Goal: Information Seeking & Learning: Find specific fact

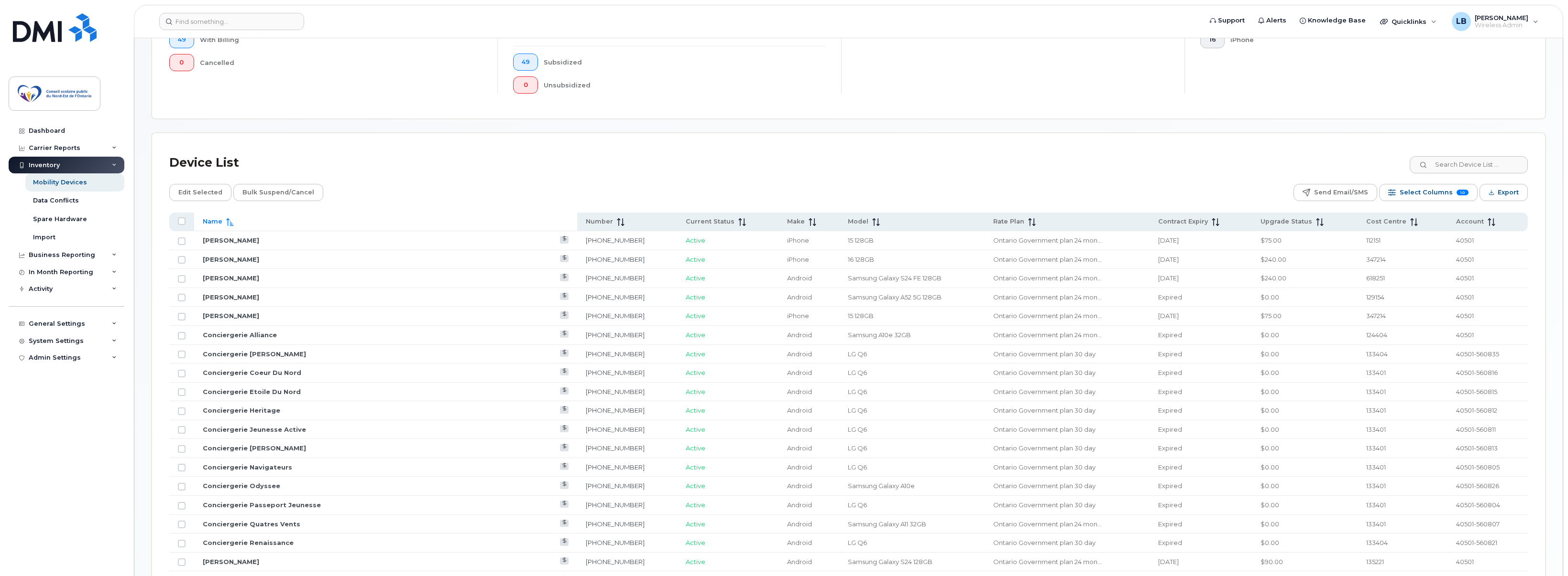
click at [376, 159] on div "Device List" at bounding box center [849, 162] width 1359 height 25
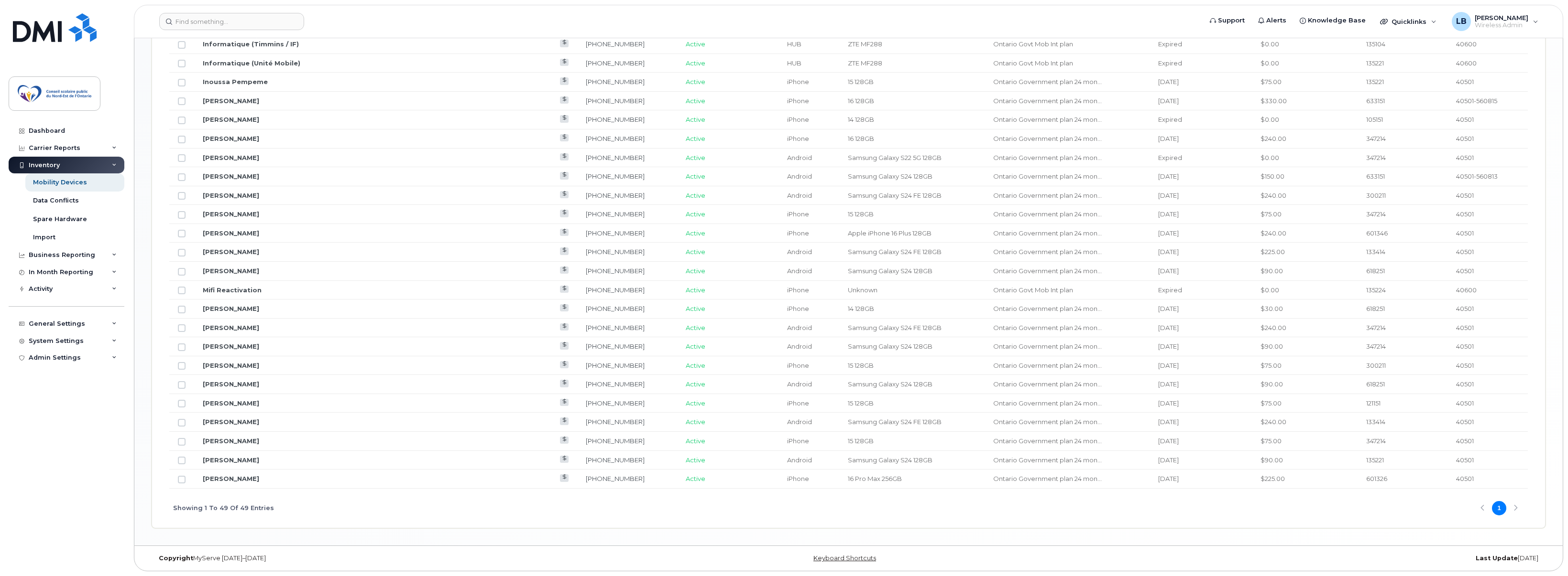
scroll to position [905, 0]
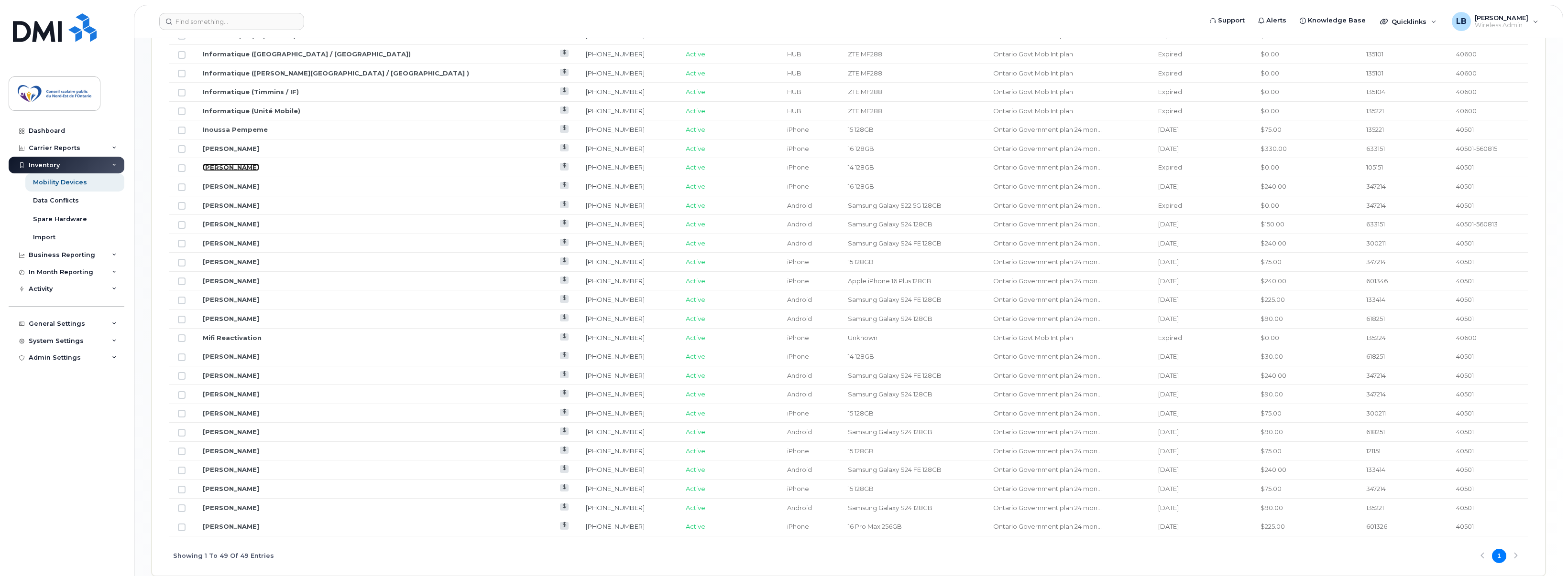
click at [253, 166] on link "Jasmine Lamothe-Thornton" at bounding box center [231, 167] width 57 height 8
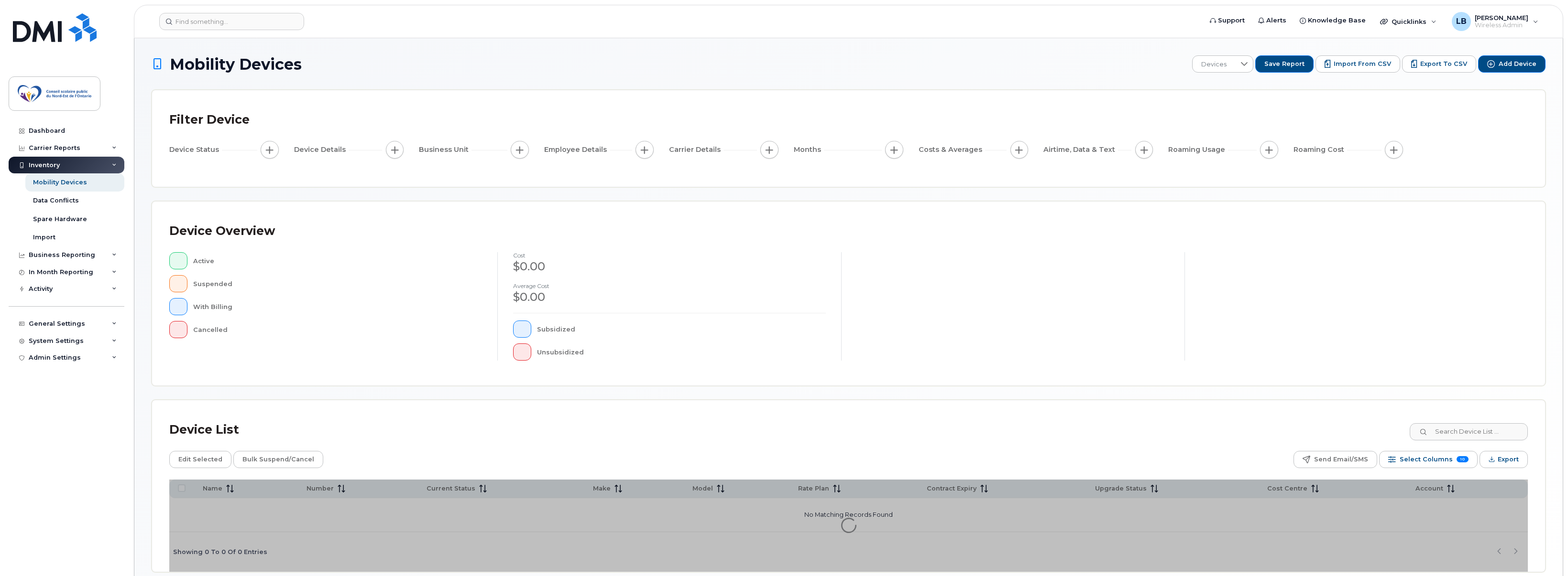
scroll to position [44, 0]
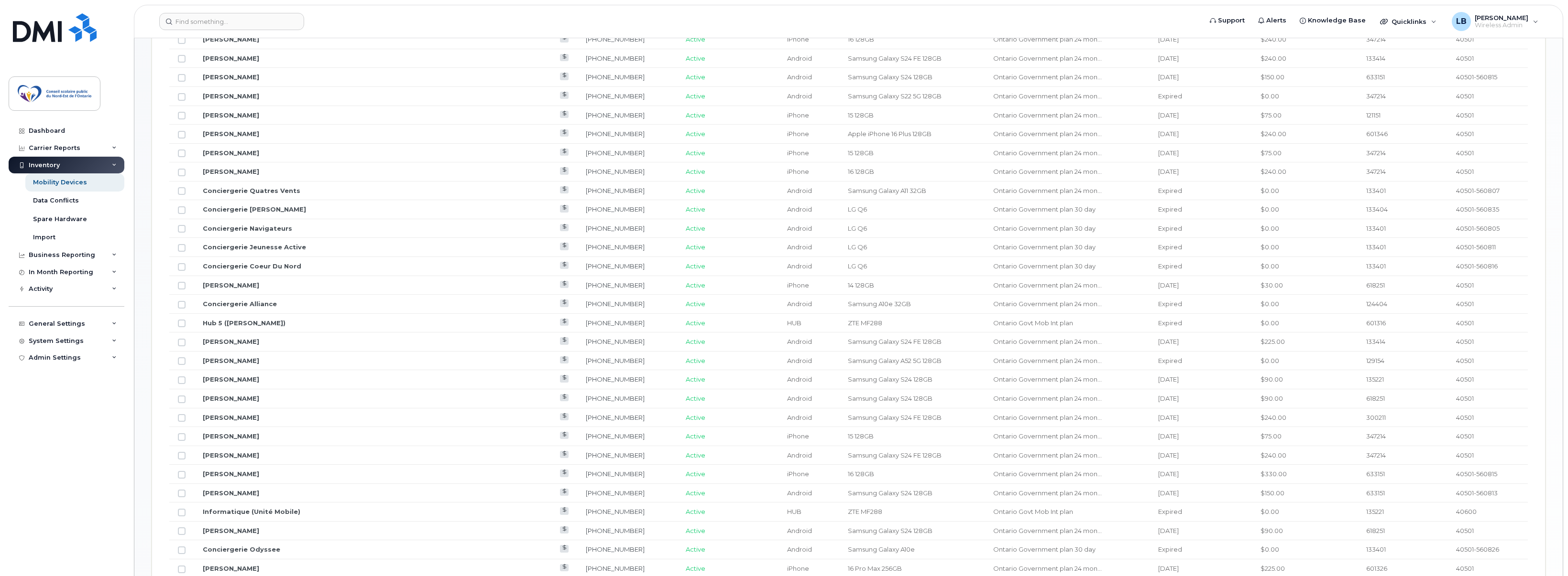
scroll to position [141, 0]
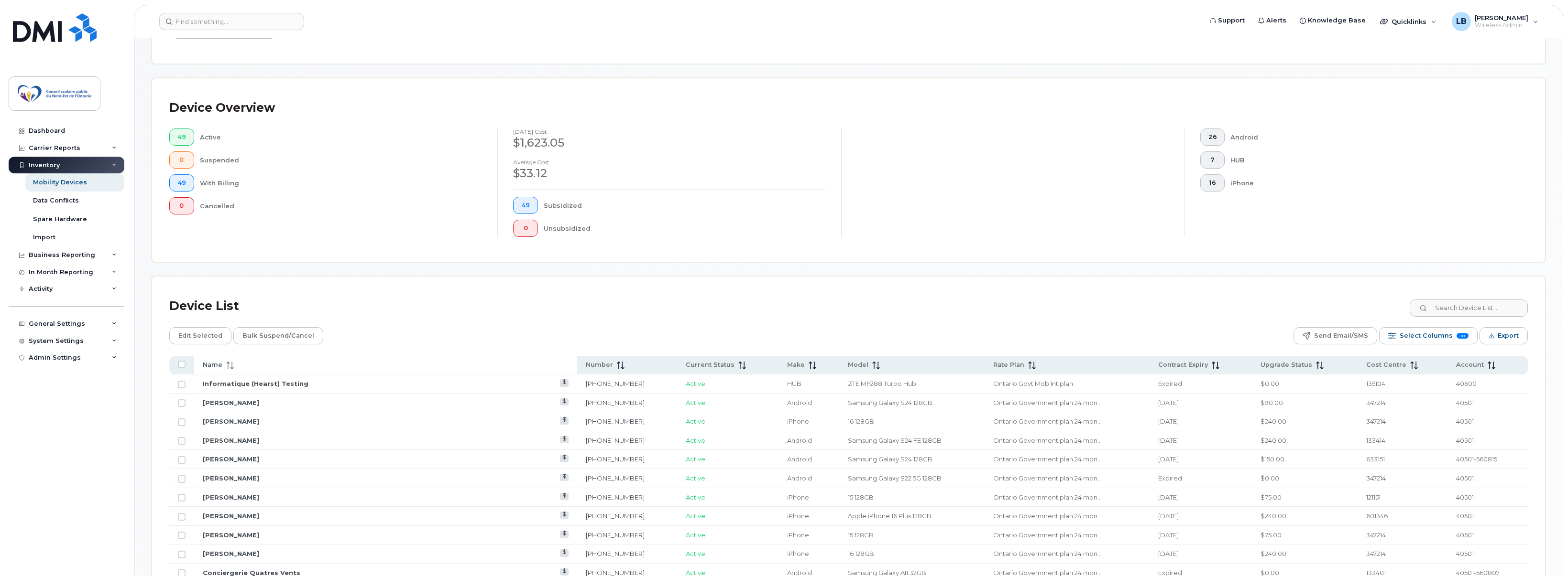
click at [224, 366] on span at bounding box center [228, 365] width 12 height 9
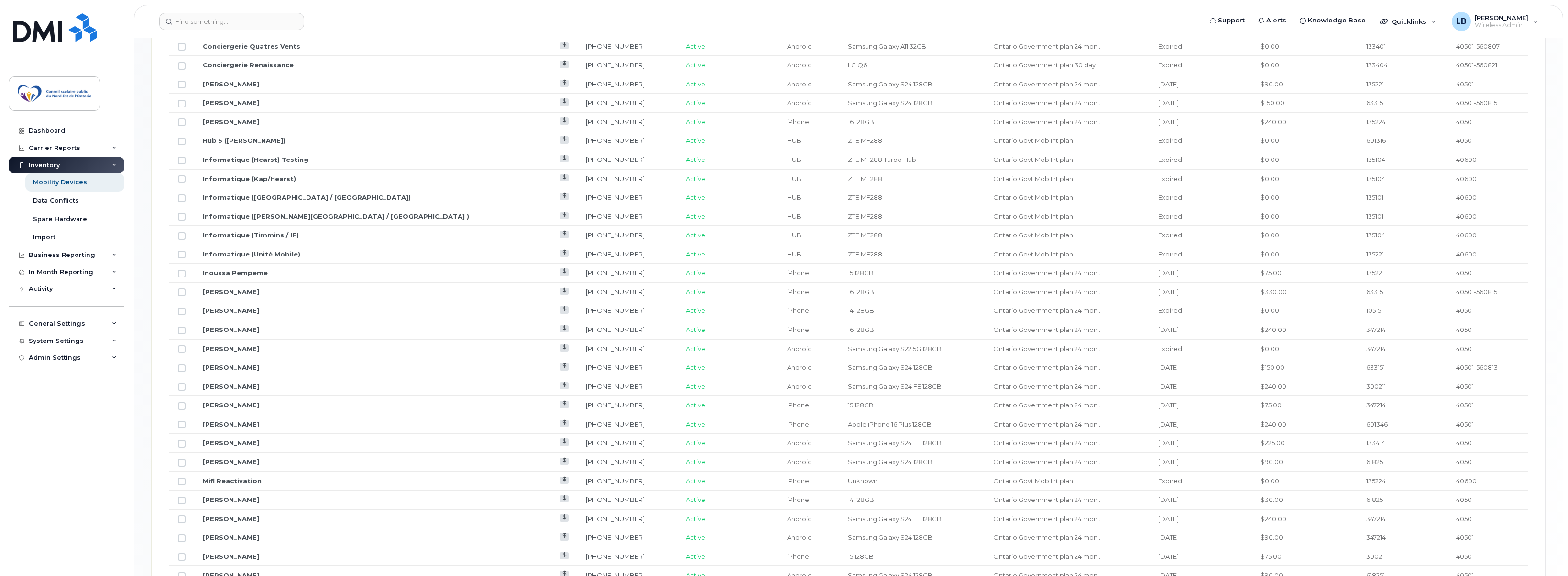
scroll to position [952, 0]
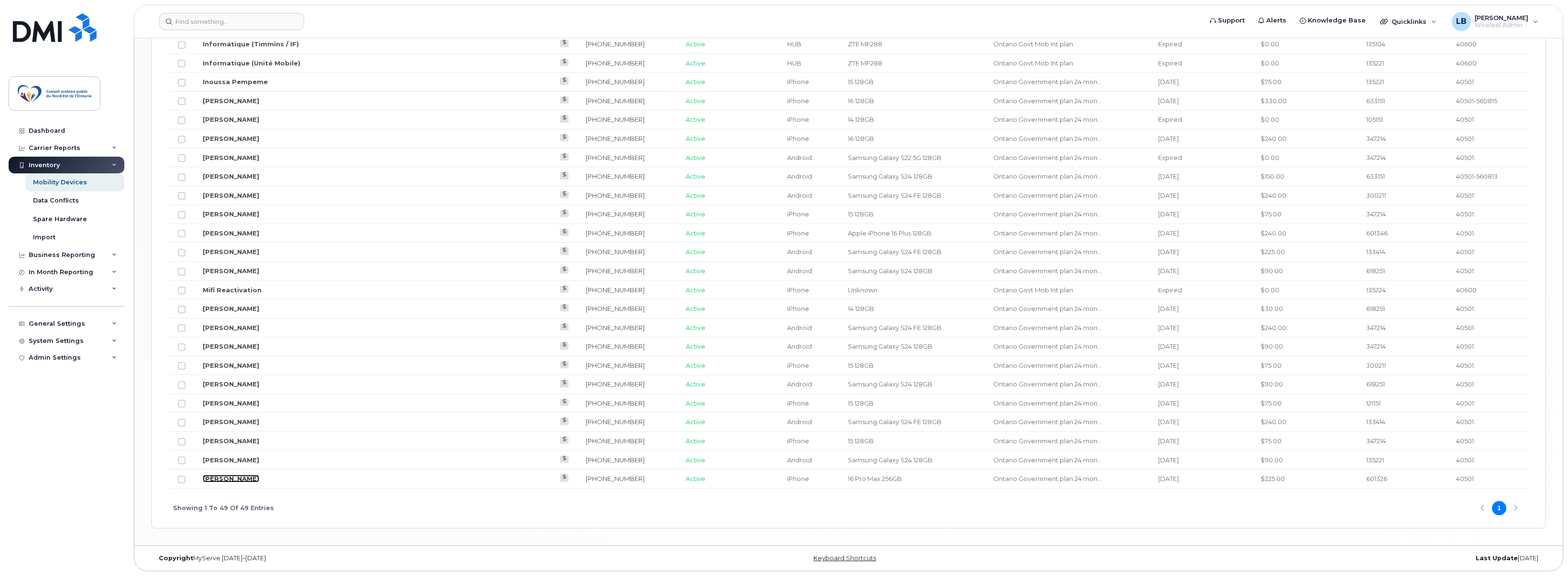
click at [234, 481] on link "[PERSON_NAME]" at bounding box center [231, 479] width 57 height 8
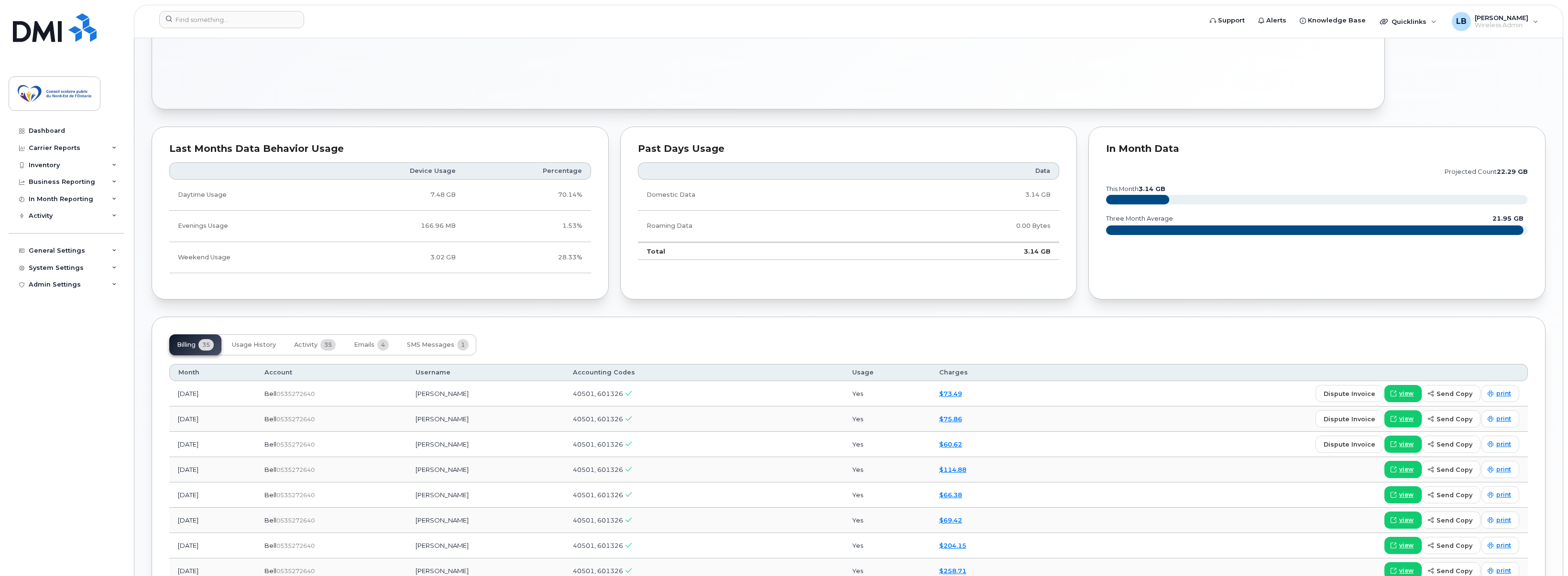
scroll to position [526, 0]
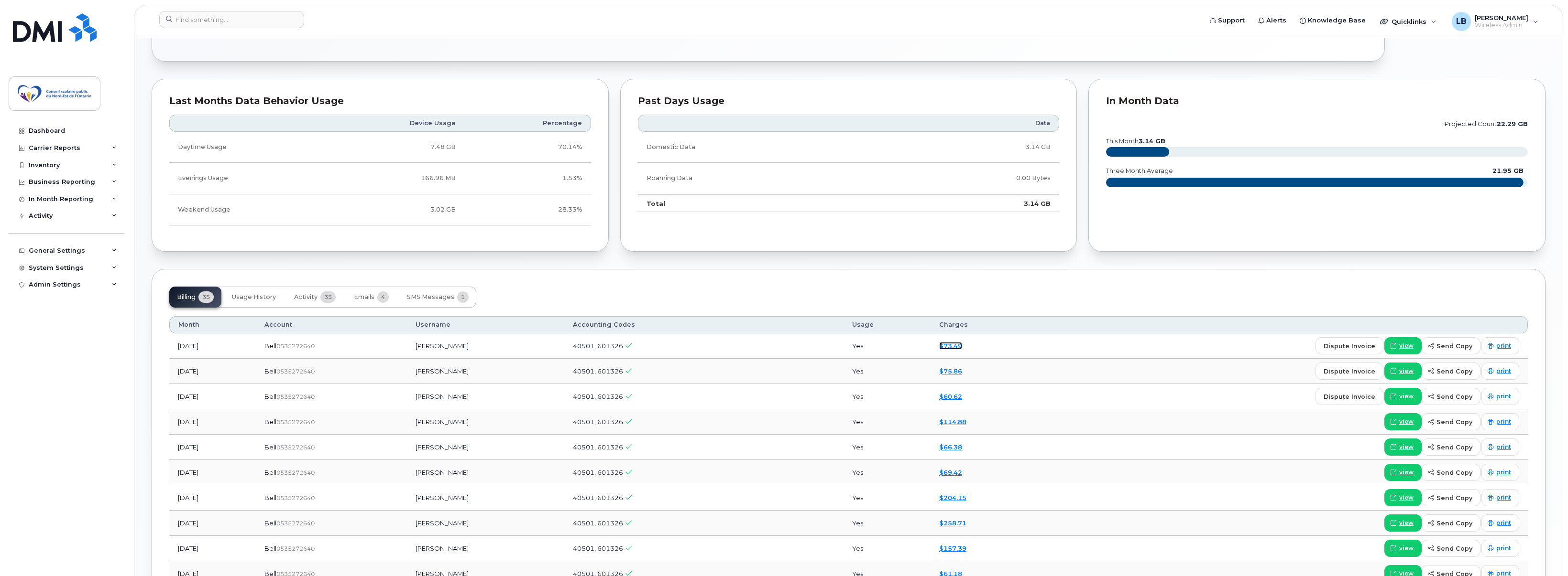
click at [958, 349] on link "$73.49" at bounding box center [951, 345] width 23 height 8
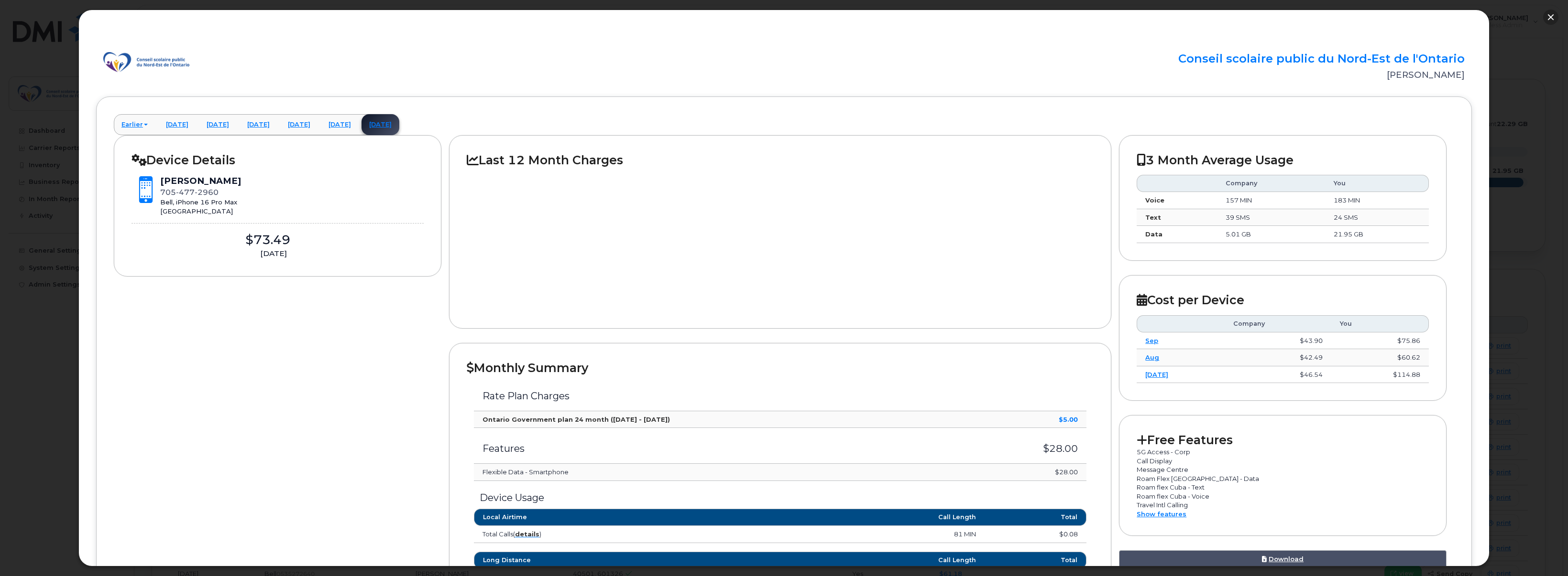
click at [1552, 19] on button "button" at bounding box center [1550, 17] width 15 height 15
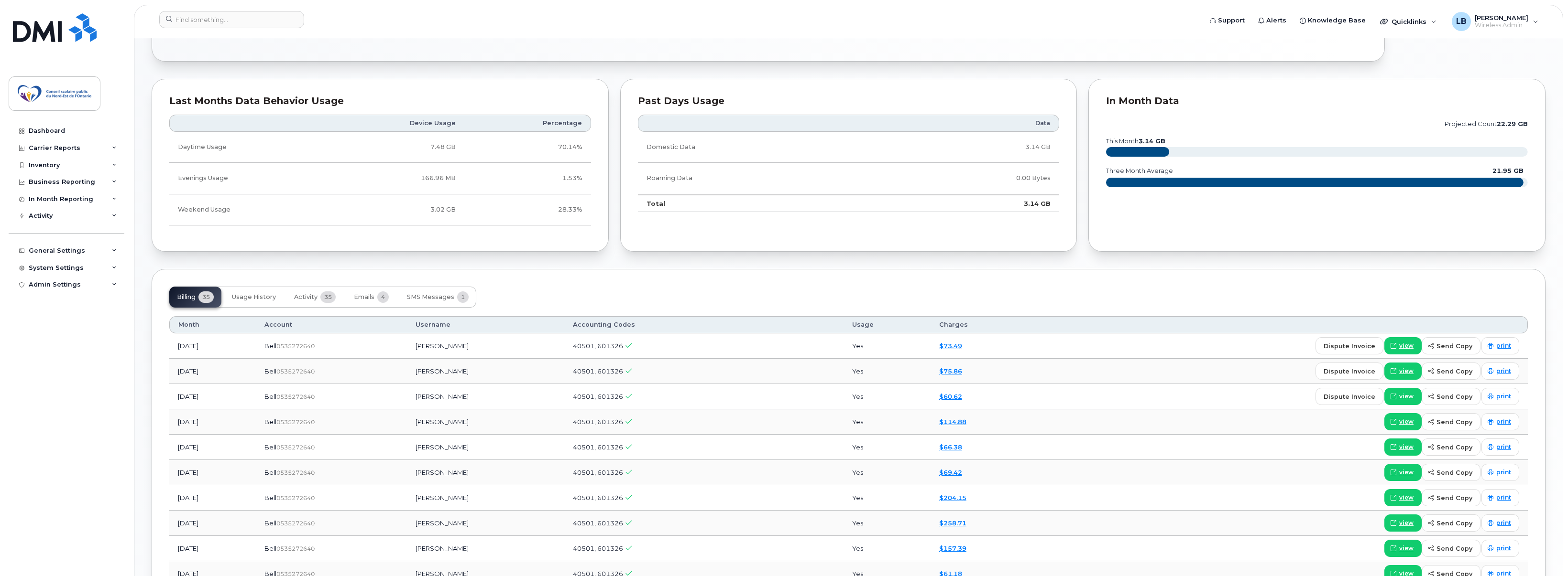
scroll to position [95, 0]
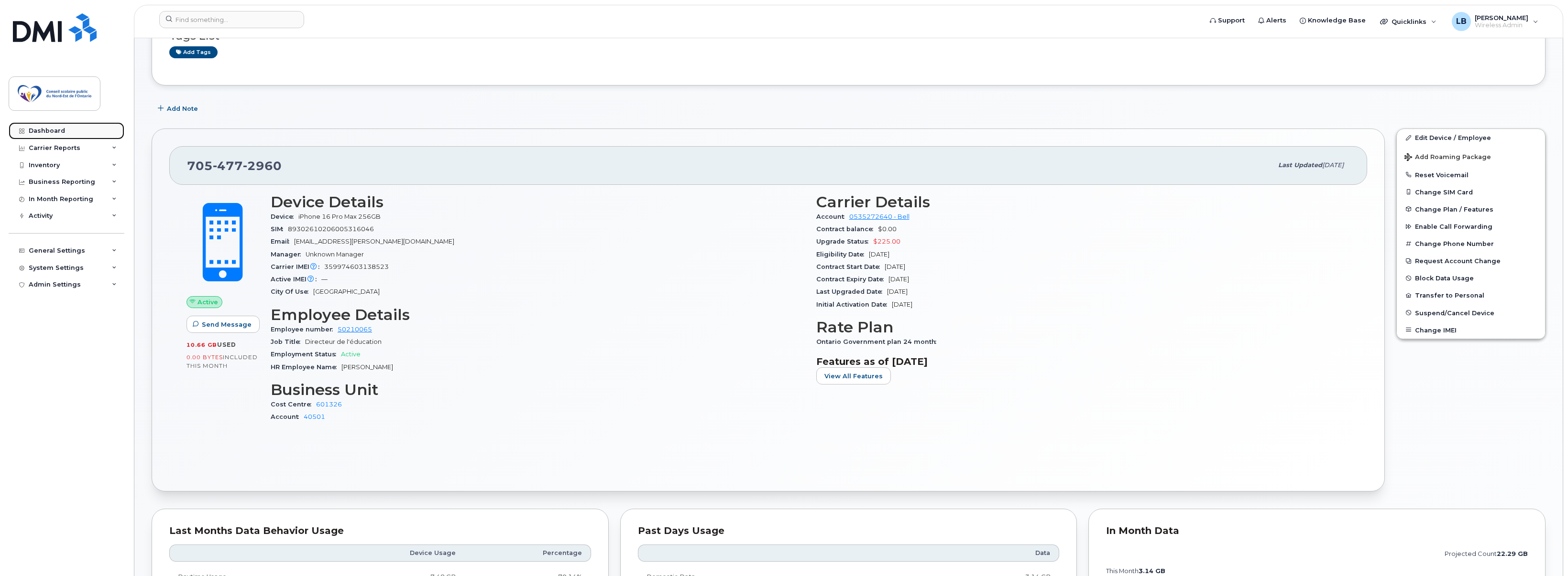
click at [65, 128] on link "Dashboard" at bounding box center [66, 131] width 116 height 17
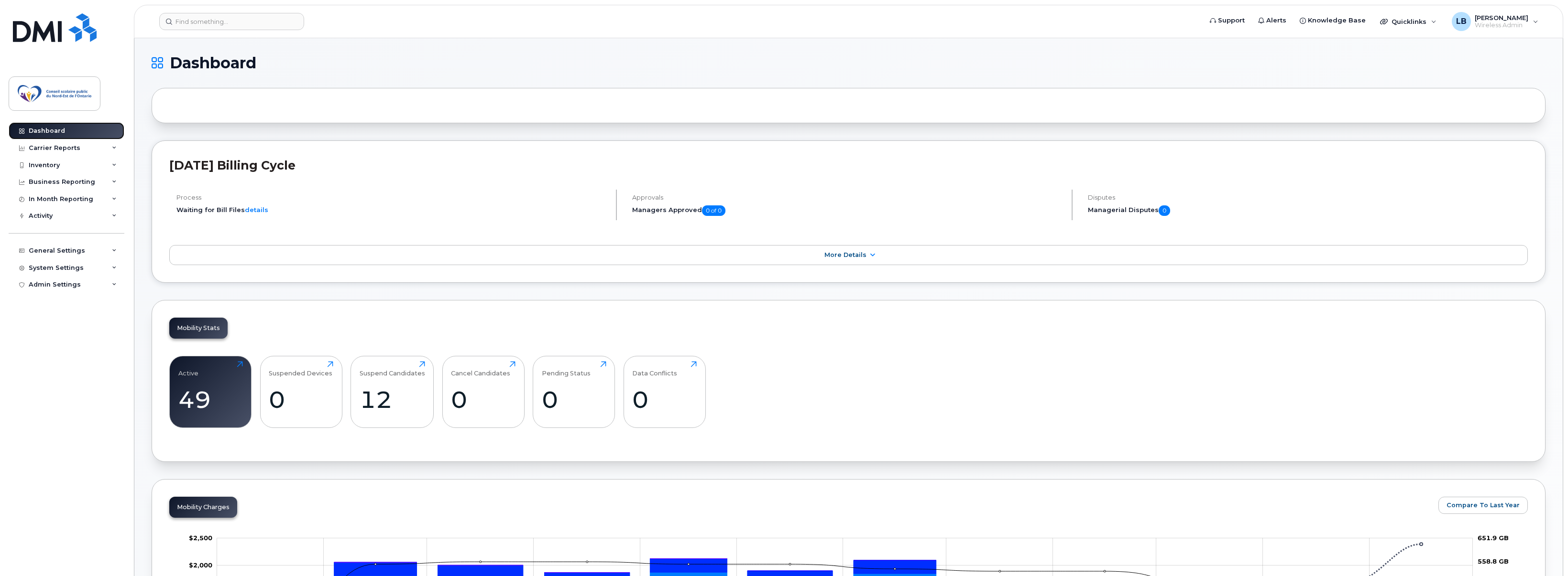
drag, startPoint x: 55, startPoint y: 133, endPoint x: 278, endPoint y: 179, distance: 227.7
click at [55, 133] on div "Dashboard" at bounding box center [47, 131] width 37 height 8
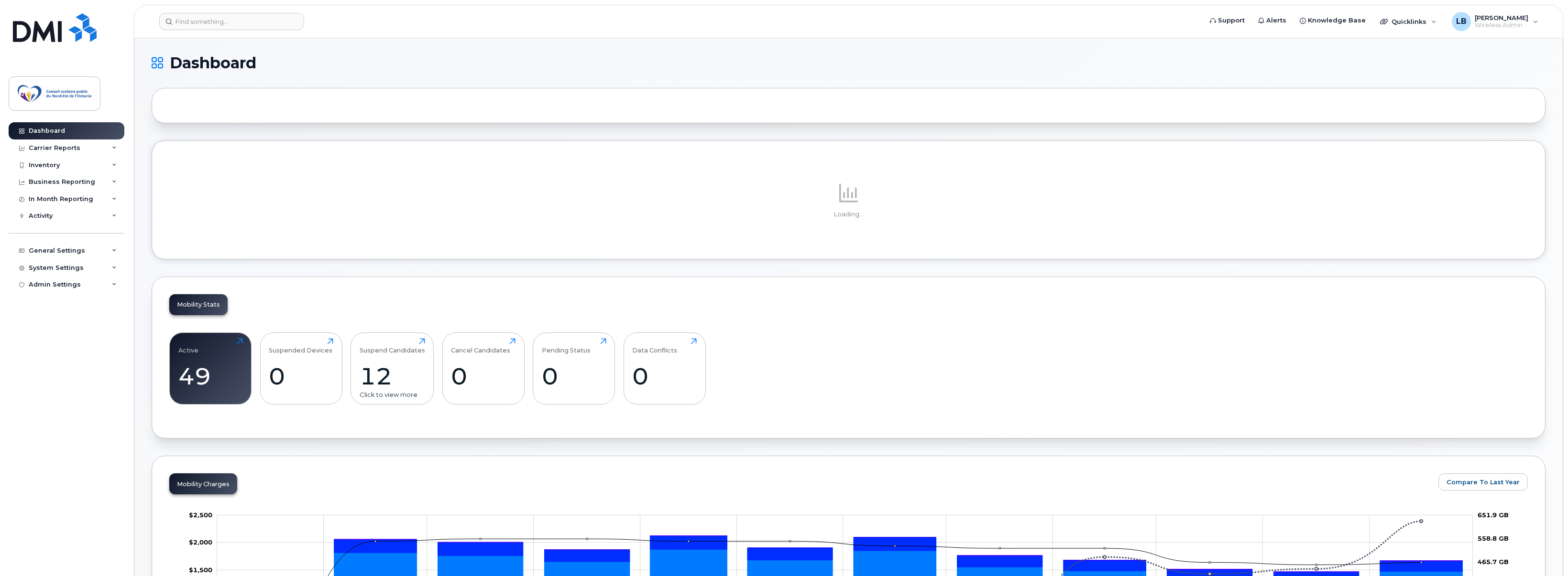
click at [389, 356] on div "Suspend Candidates 12 Click to view more" at bounding box center [392, 369] width 83 height 72
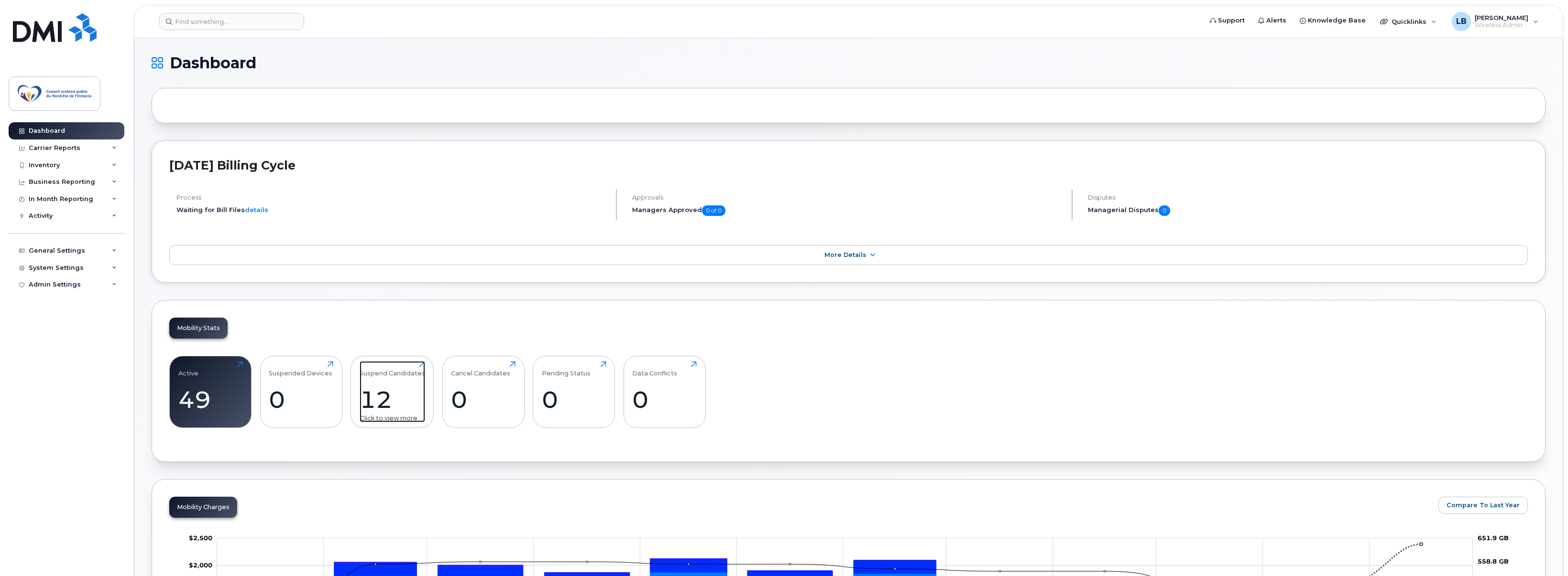
click at [388, 371] on div "Suspend Candidates" at bounding box center [393, 369] width 66 height 16
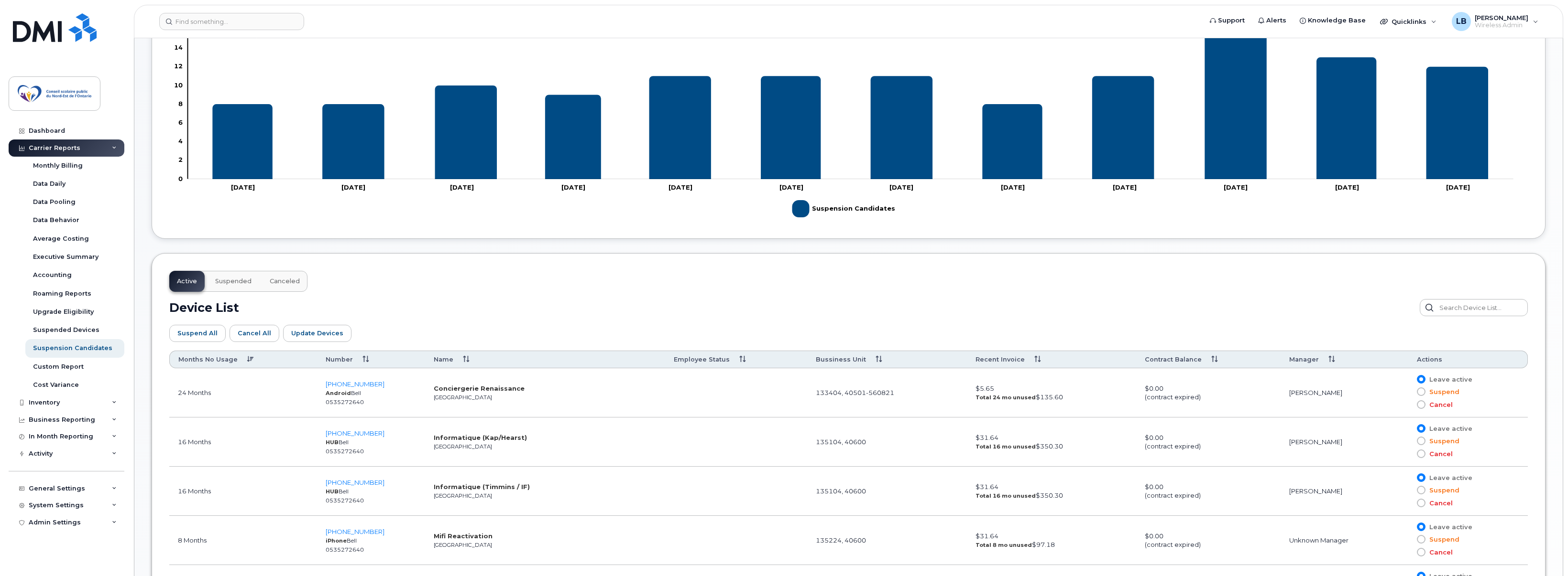
scroll to position [236, 0]
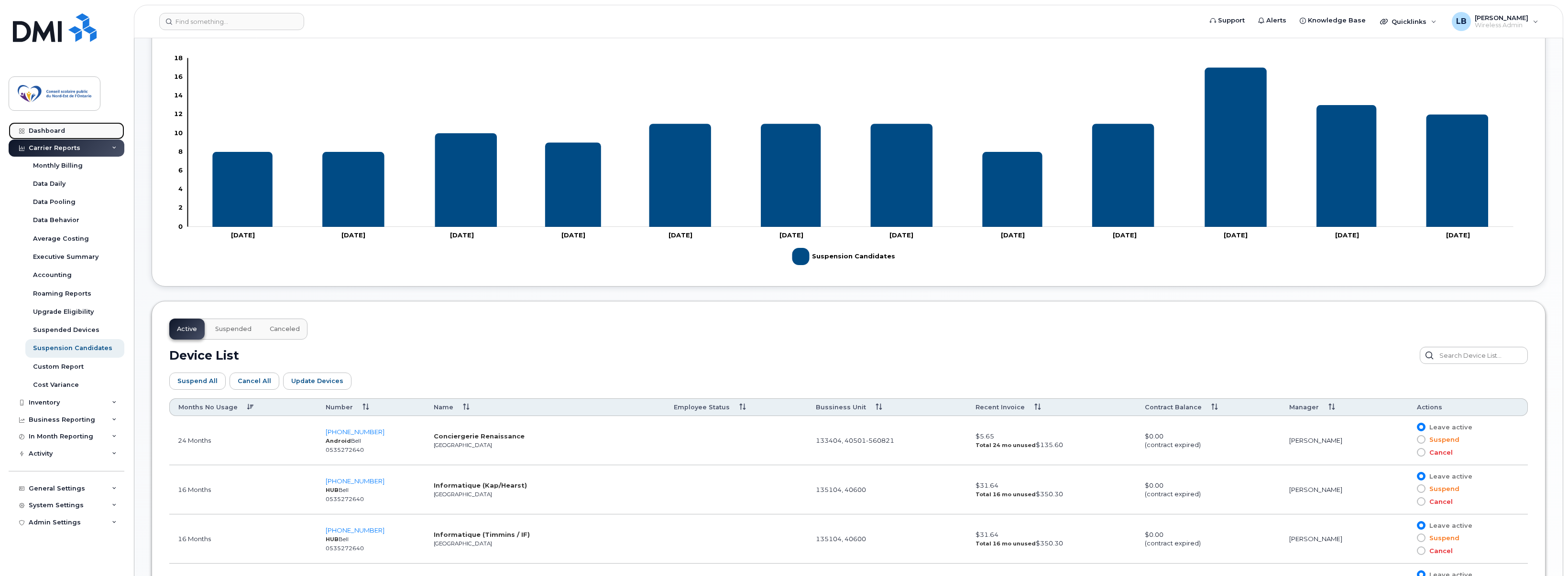
click at [56, 127] on link "Dashboard" at bounding box center [66, 131] width 116 height 17
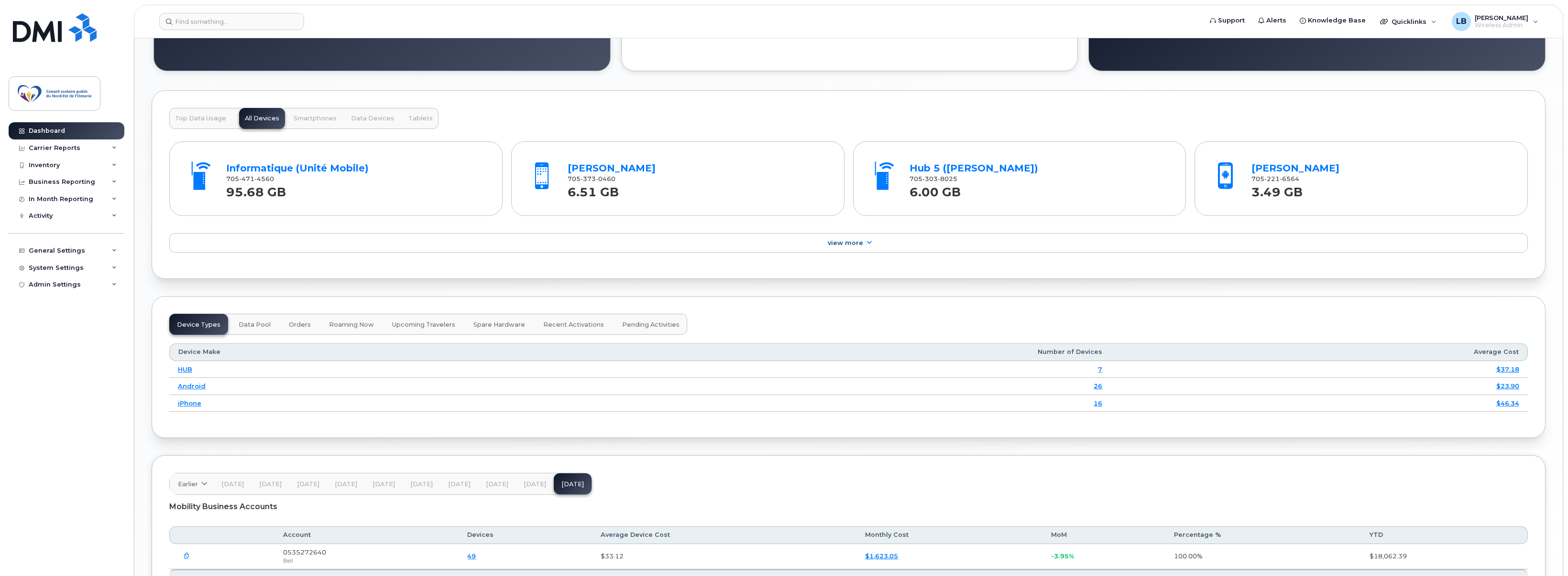
scroll to position [1023, 0]
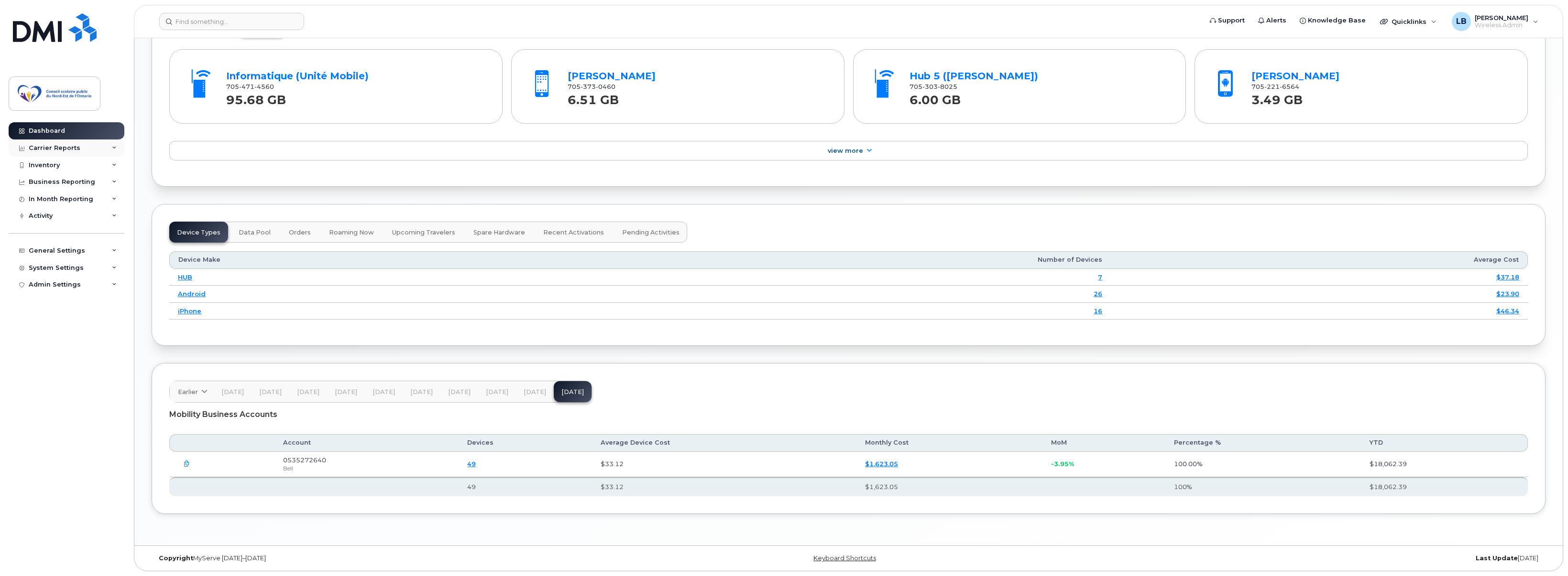
click at [48, 151] on div "Carrier Reports" at bounding box center [54, 148] width 52 height 8
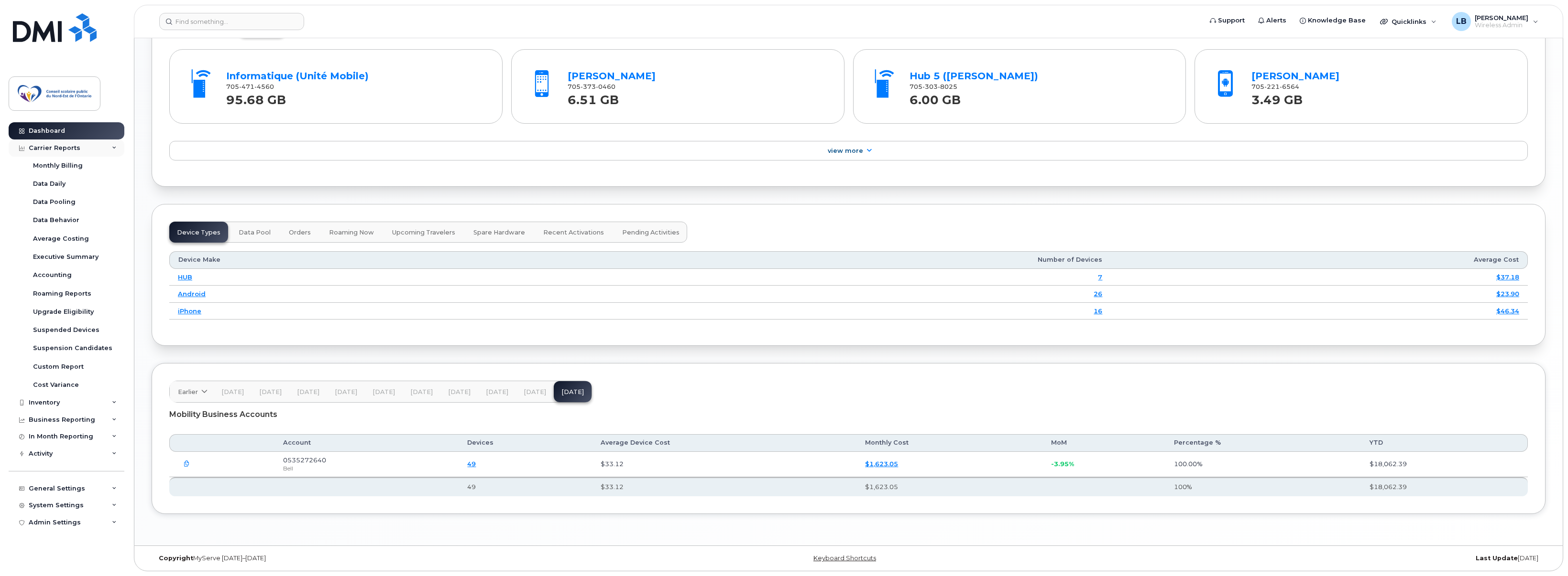
click at [49, 151] on div "Carrier Reports" at bounding box center [54, 148] width 52 height 8
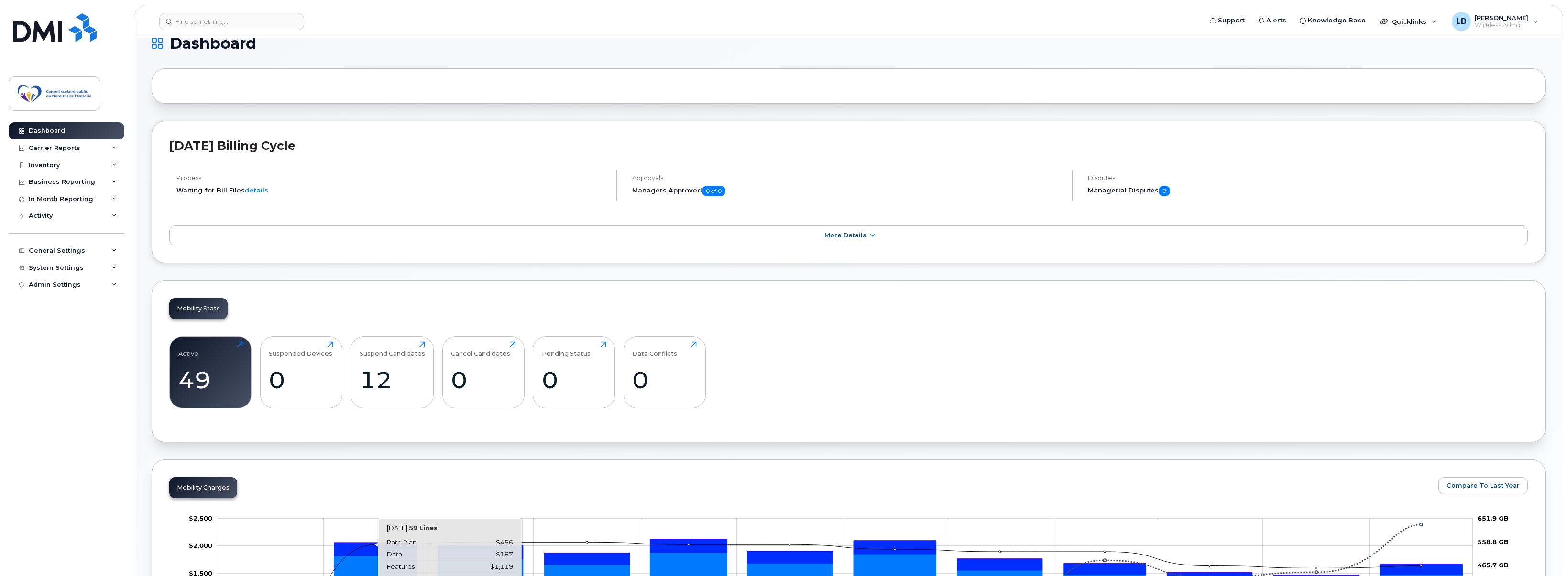
scroll to position [0, 0]
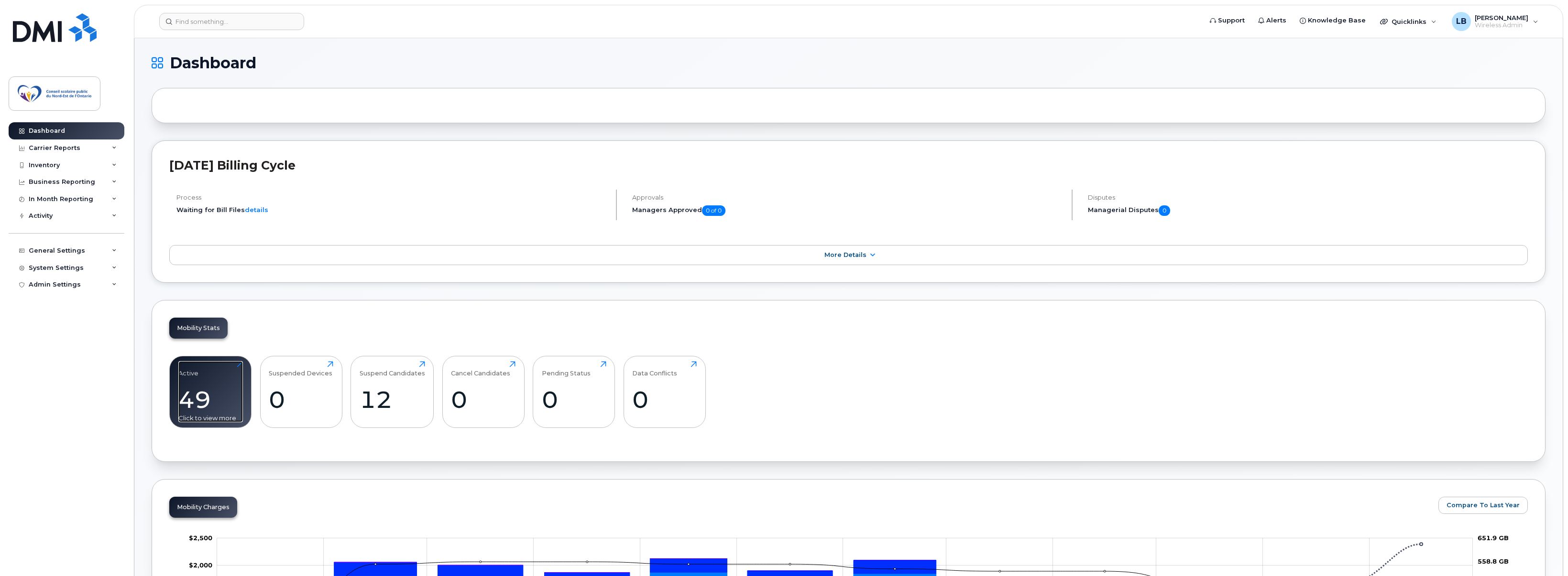
click at [219, 386] on div "49" at bounding box center [211, 400] width 65 height 28
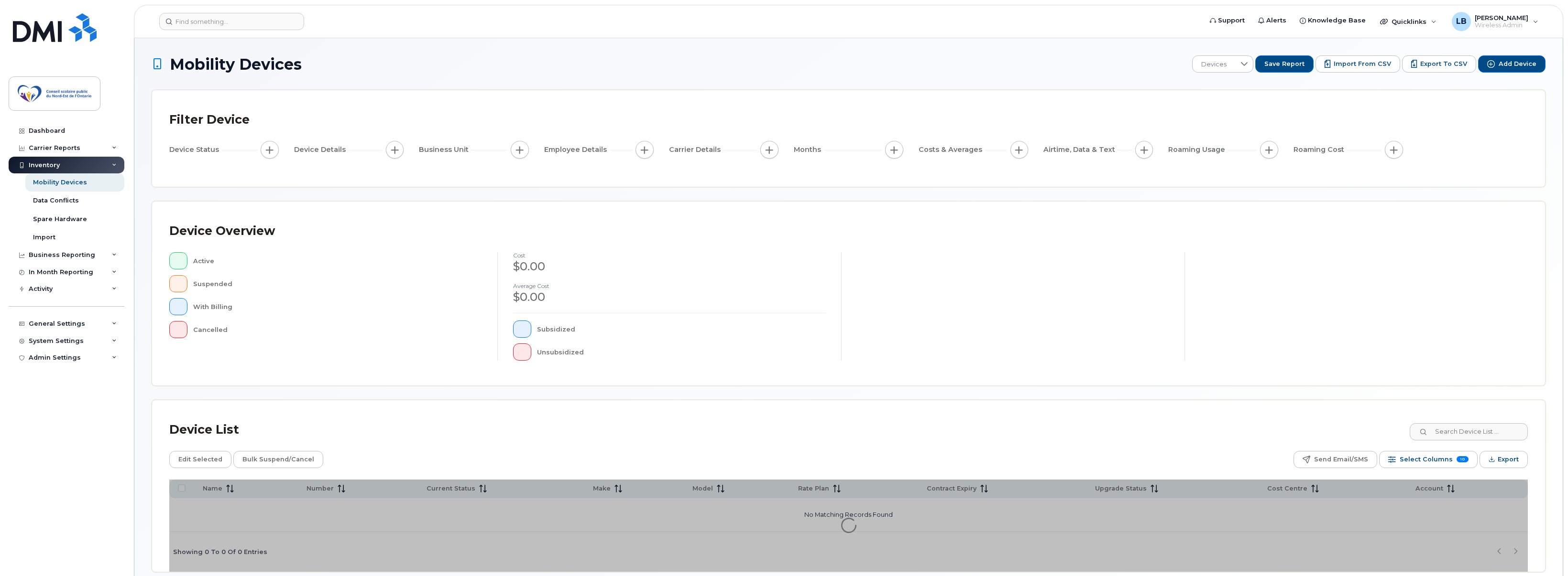
scroll to position [44, 0]
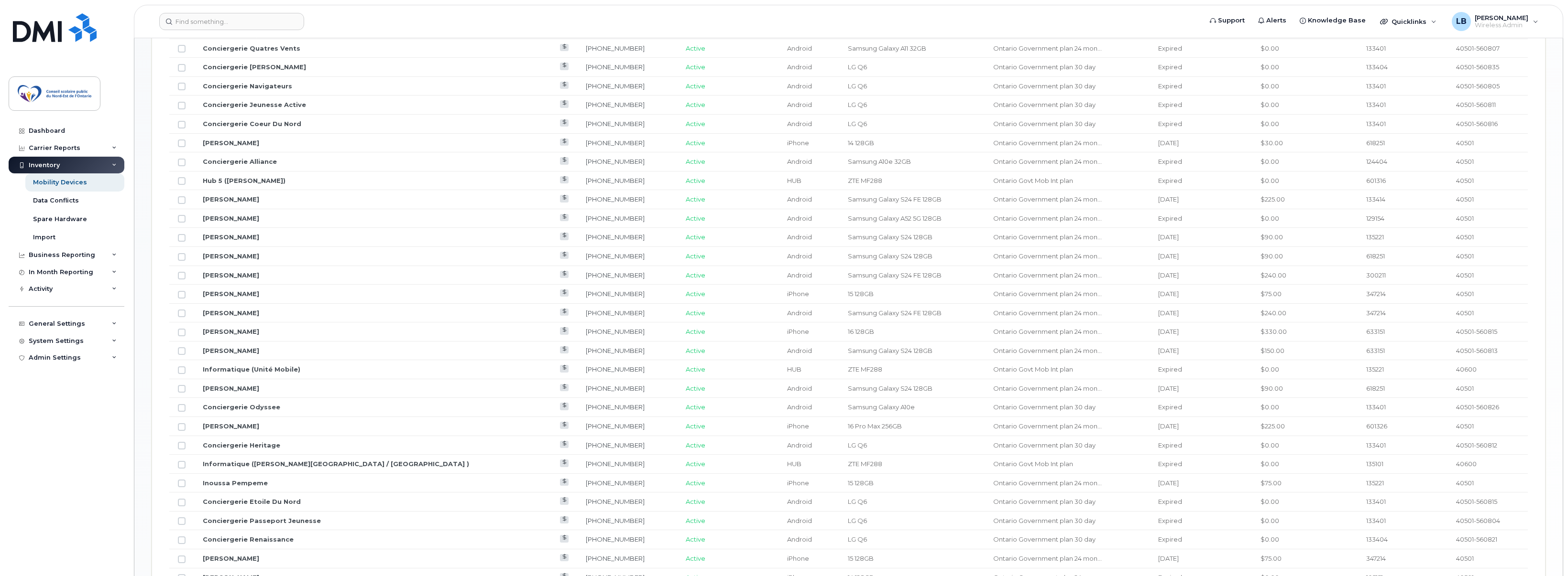
scroll to position [713, 0]
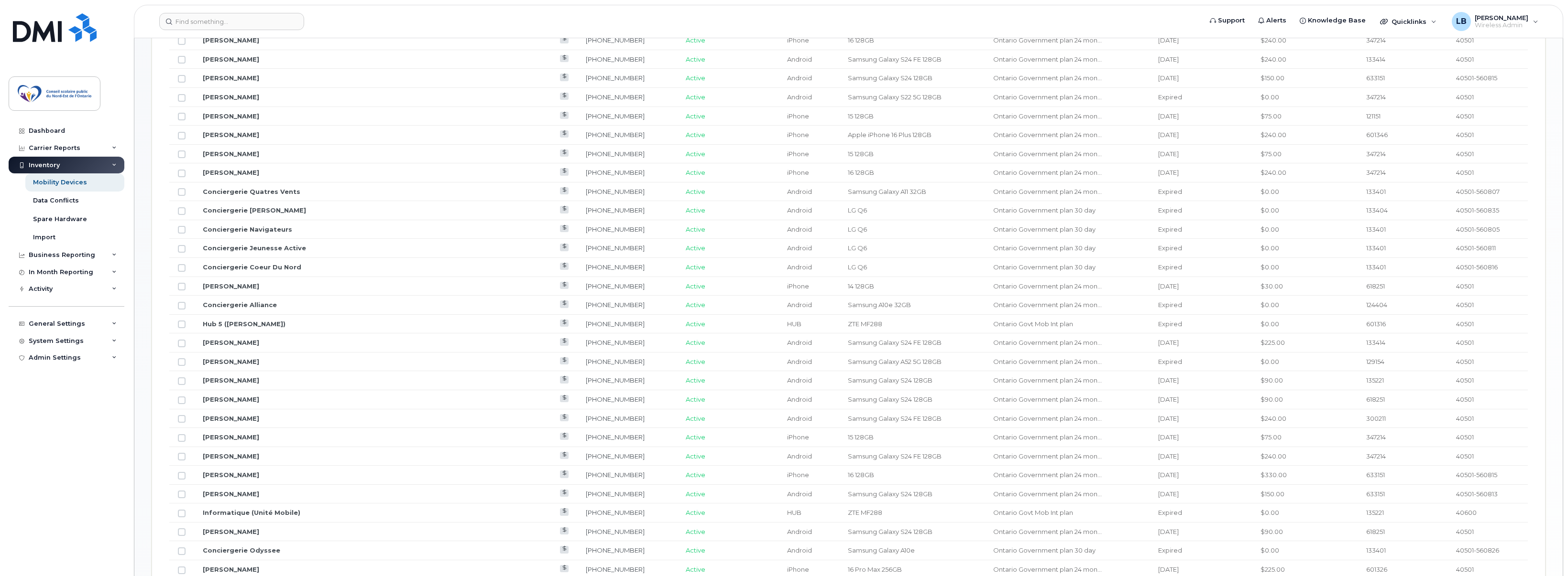
scroll to position [426, 0]
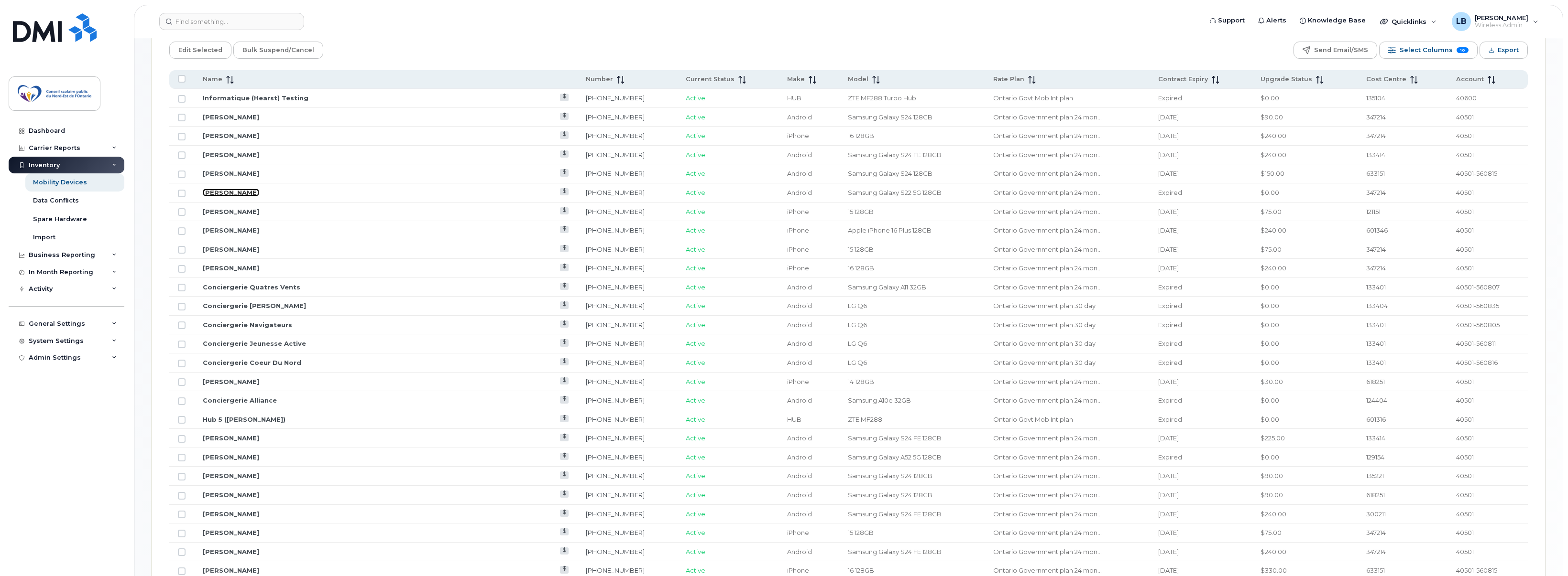
click at [226, 190] on link "[PERSON_NAME]" at bounding box center [231, 192] width 57 height 8
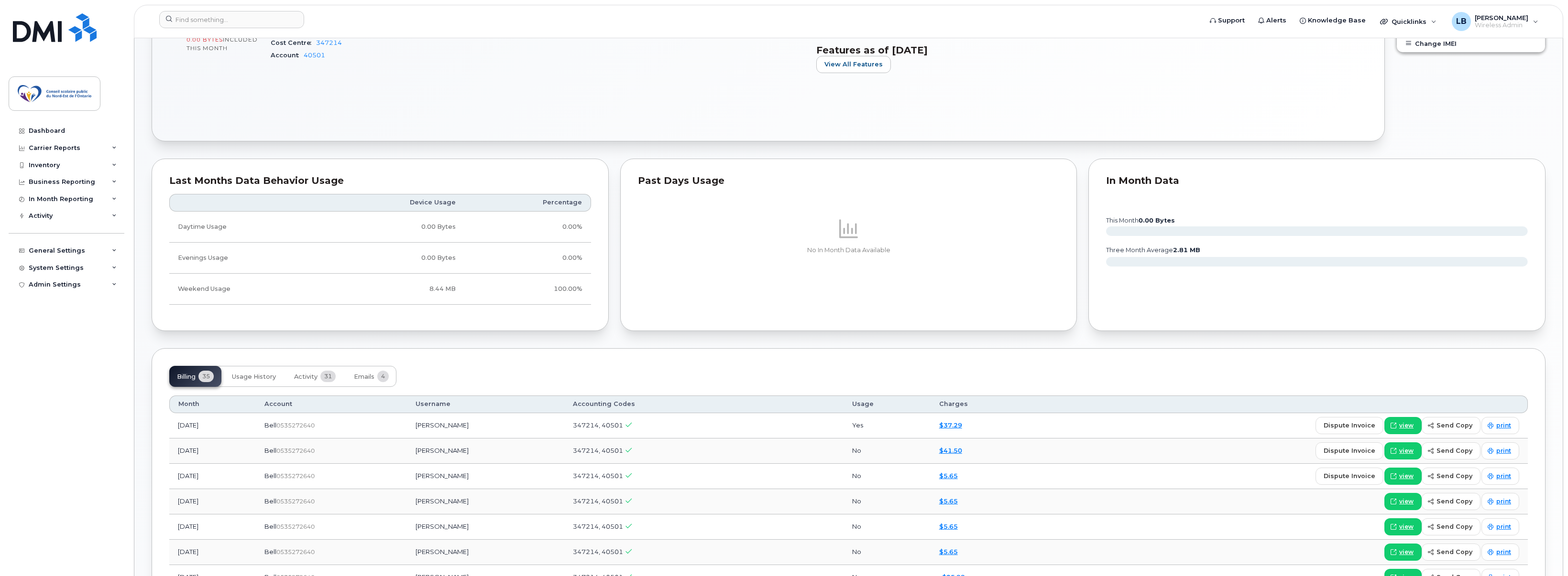
scroll to position [430, 0]
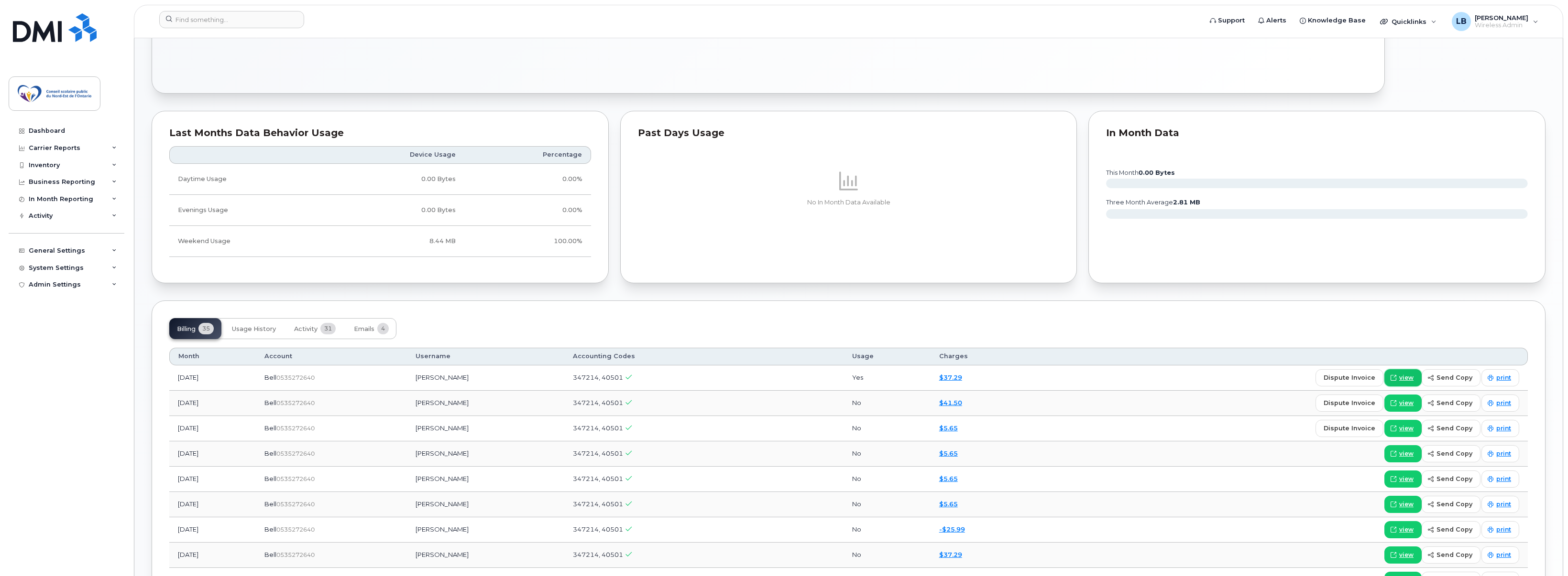
click at [1409, 376] on span "view" at bounding box center [1407, 378] width 15 height 9
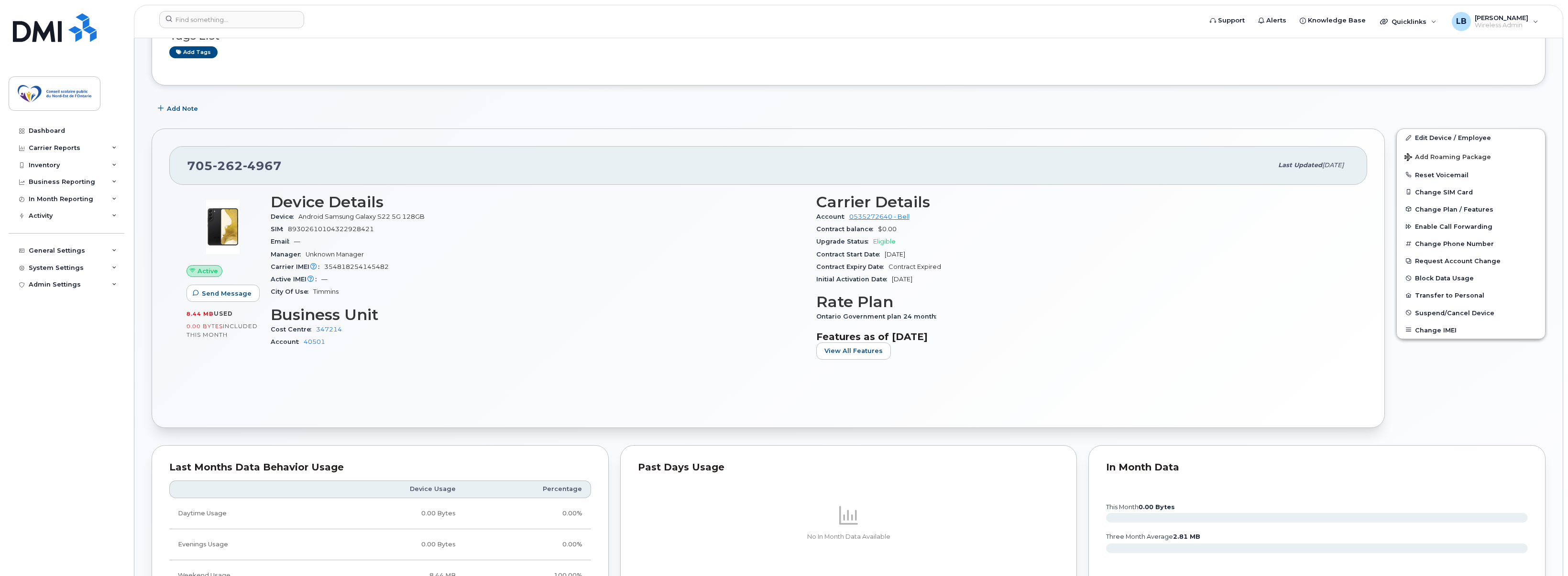
scroll to position [0, 0]
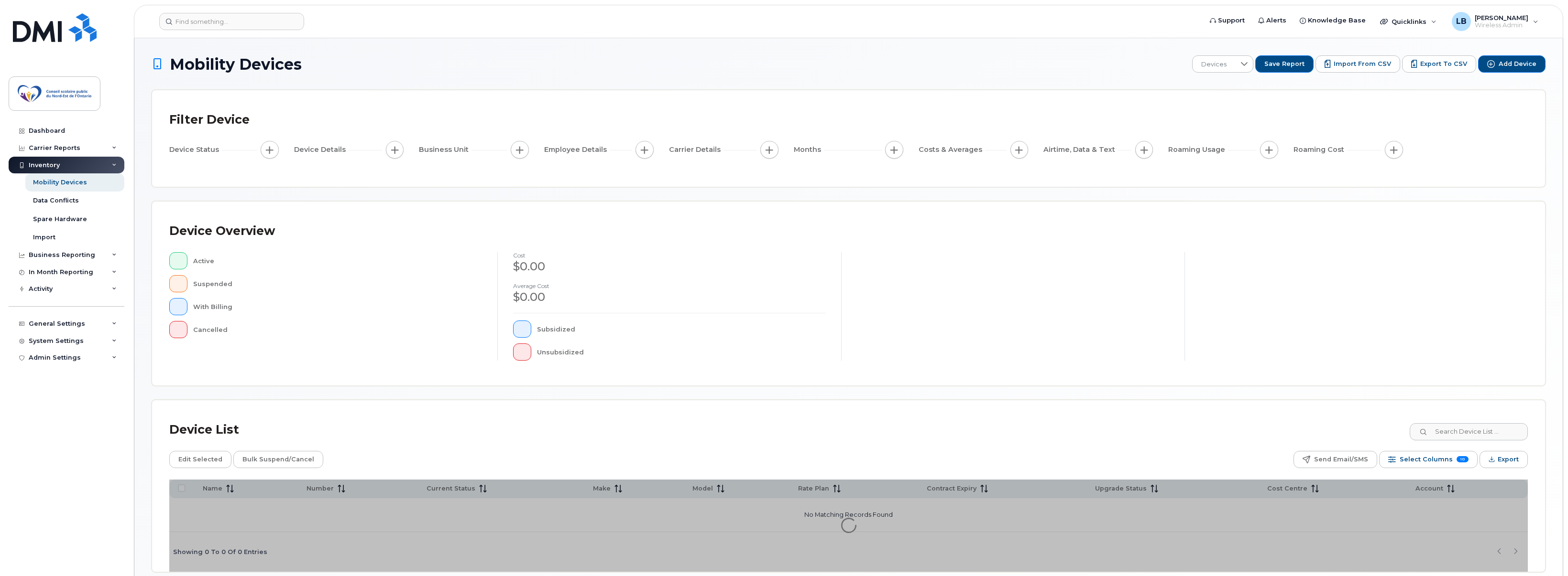
scroll to position [44, 0]
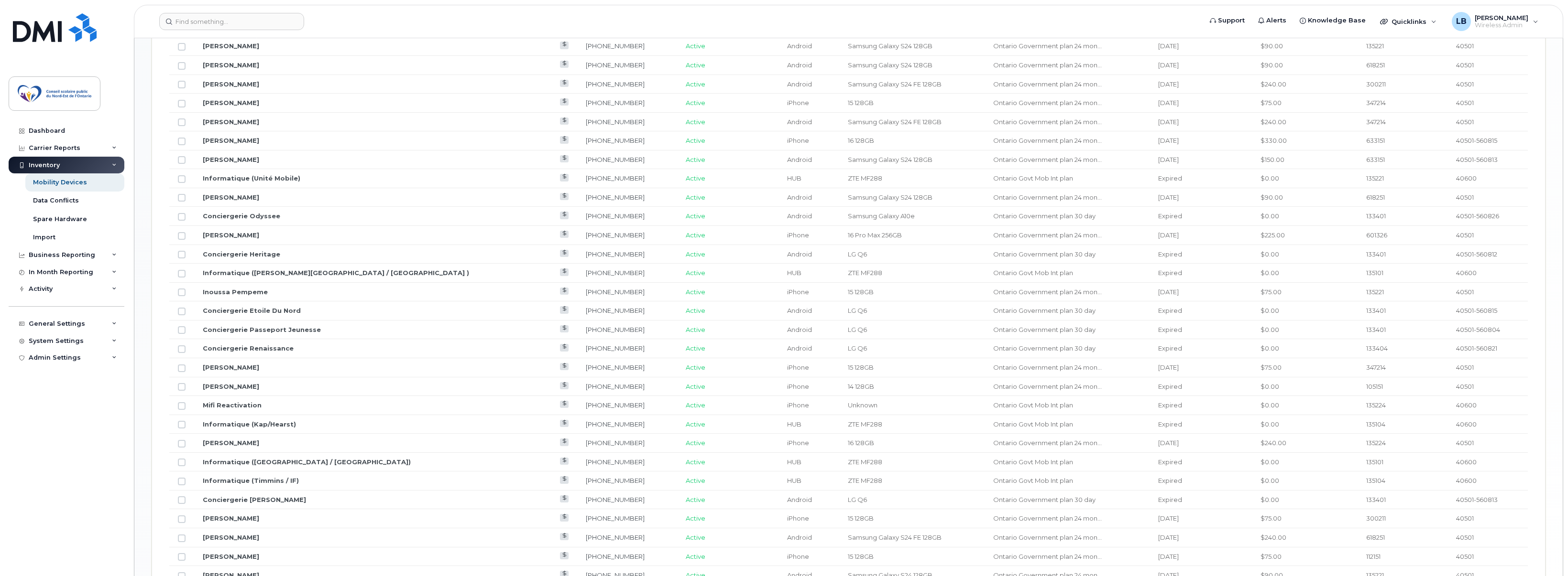
scroll to position [952, 0]
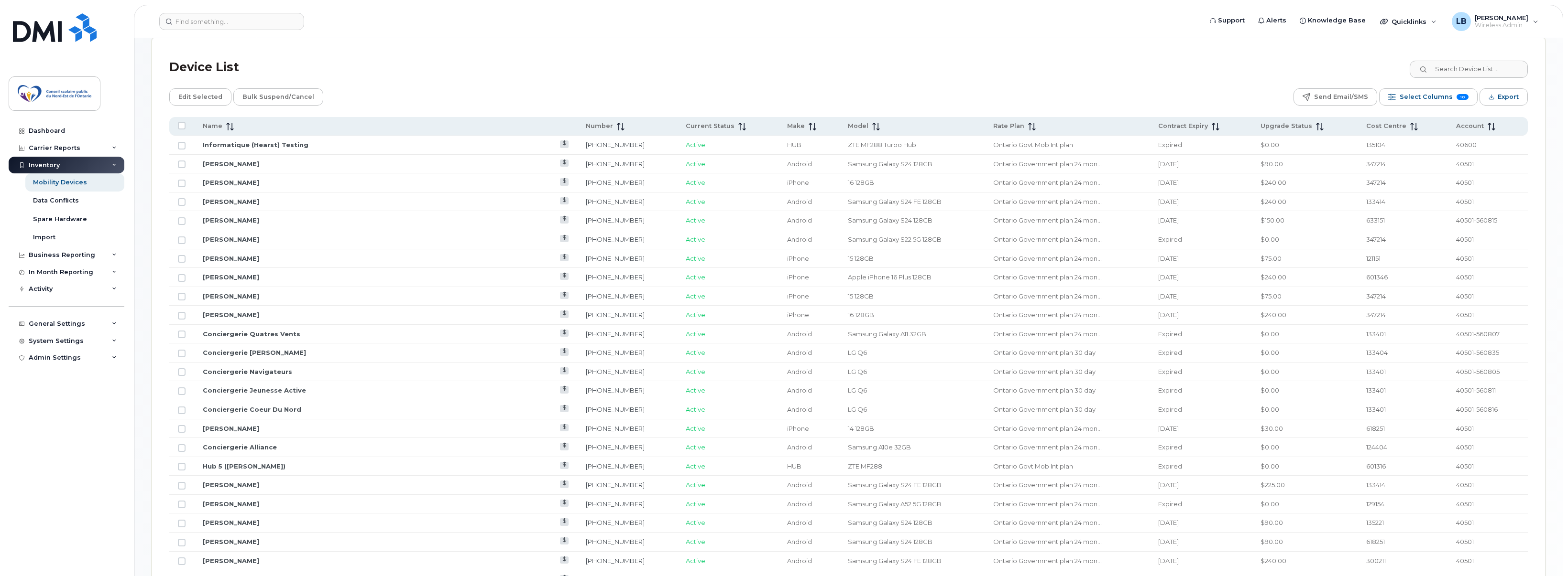
scroll to position [331, 0]
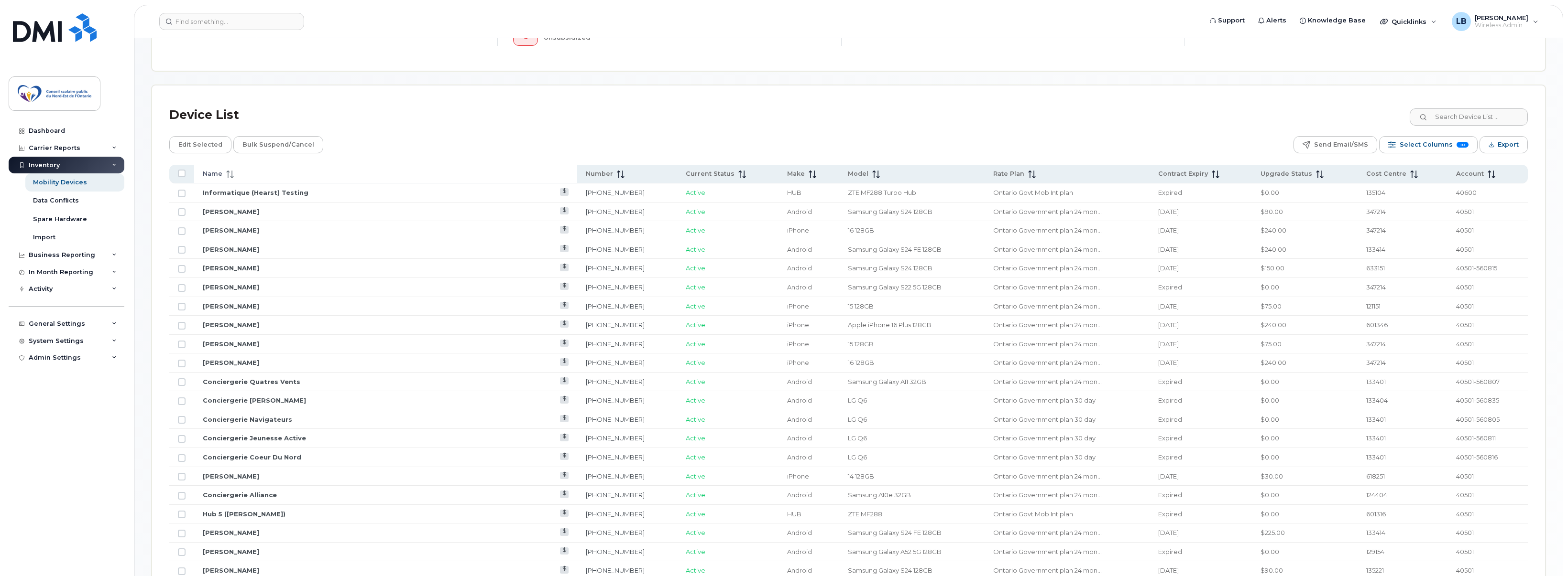
click at [220, 174] on span "Name" at bounding box center [212, 174] width 19 height 9
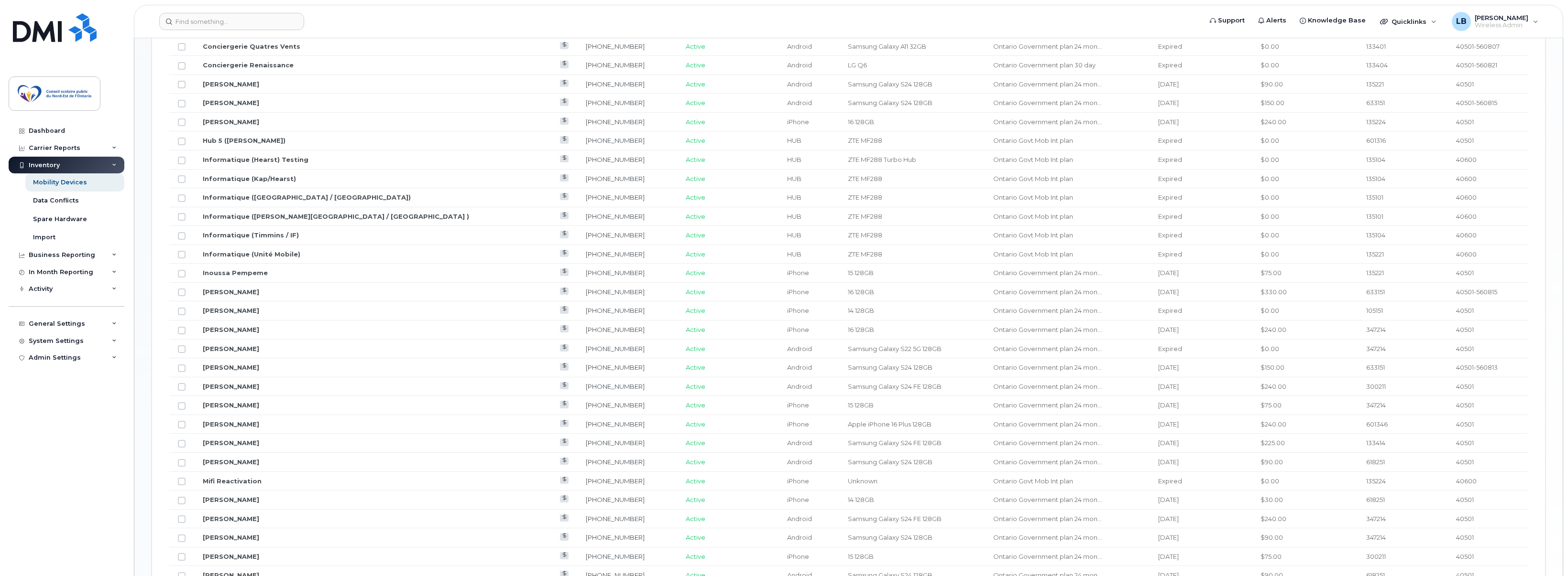
scroll to position [952, 0]
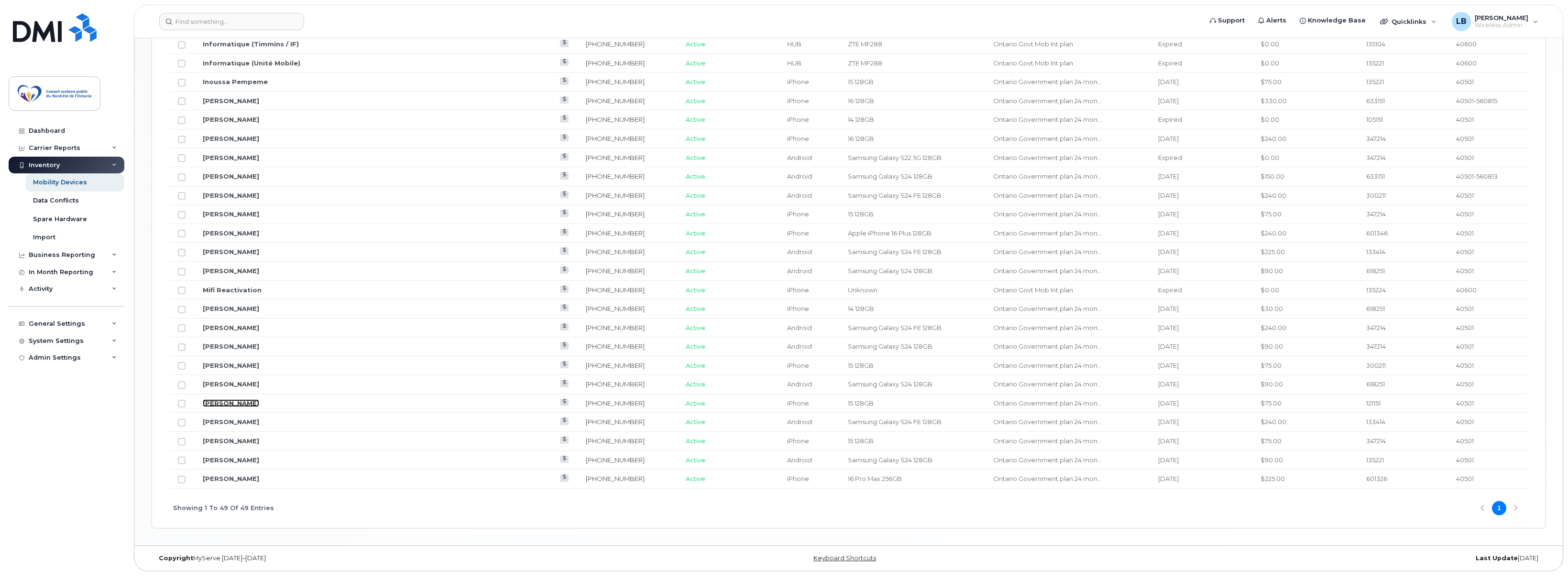
click at [222, 402] on link "[PERSON_NAME]" at bounding box center [231, 403] width 57 height 8
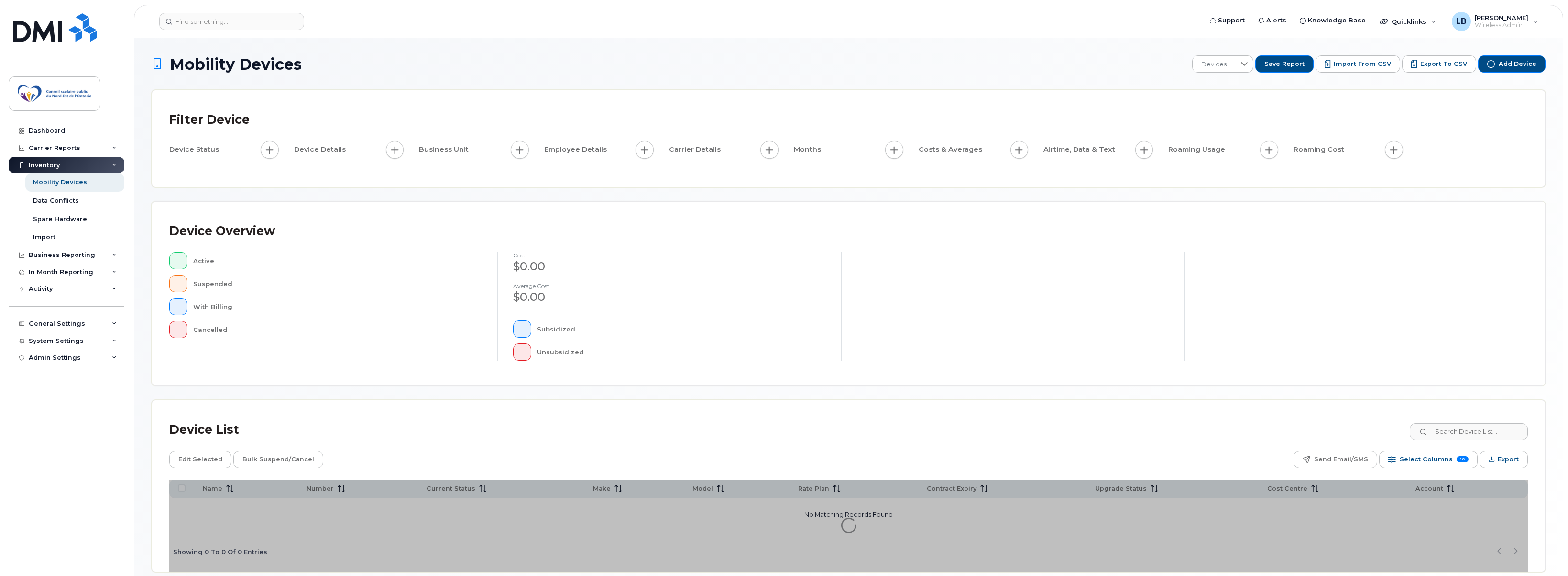
scroll to position [44, 0]
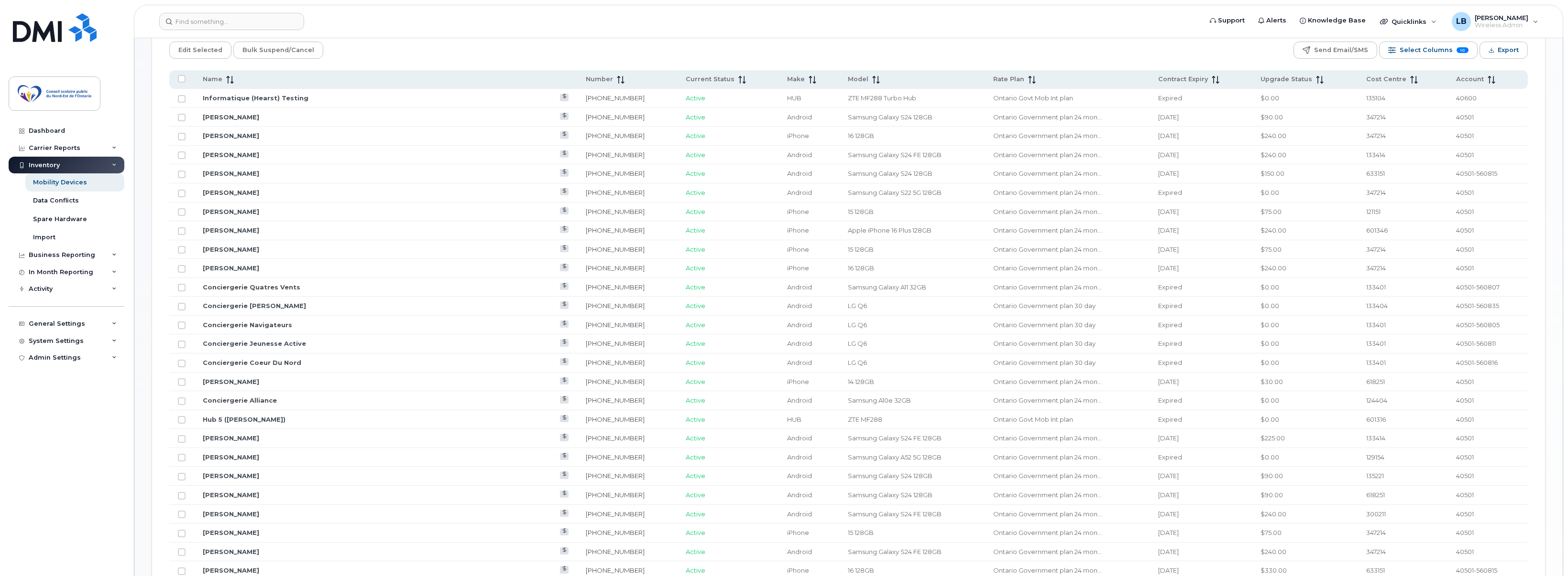
scroll to position [283, 0]
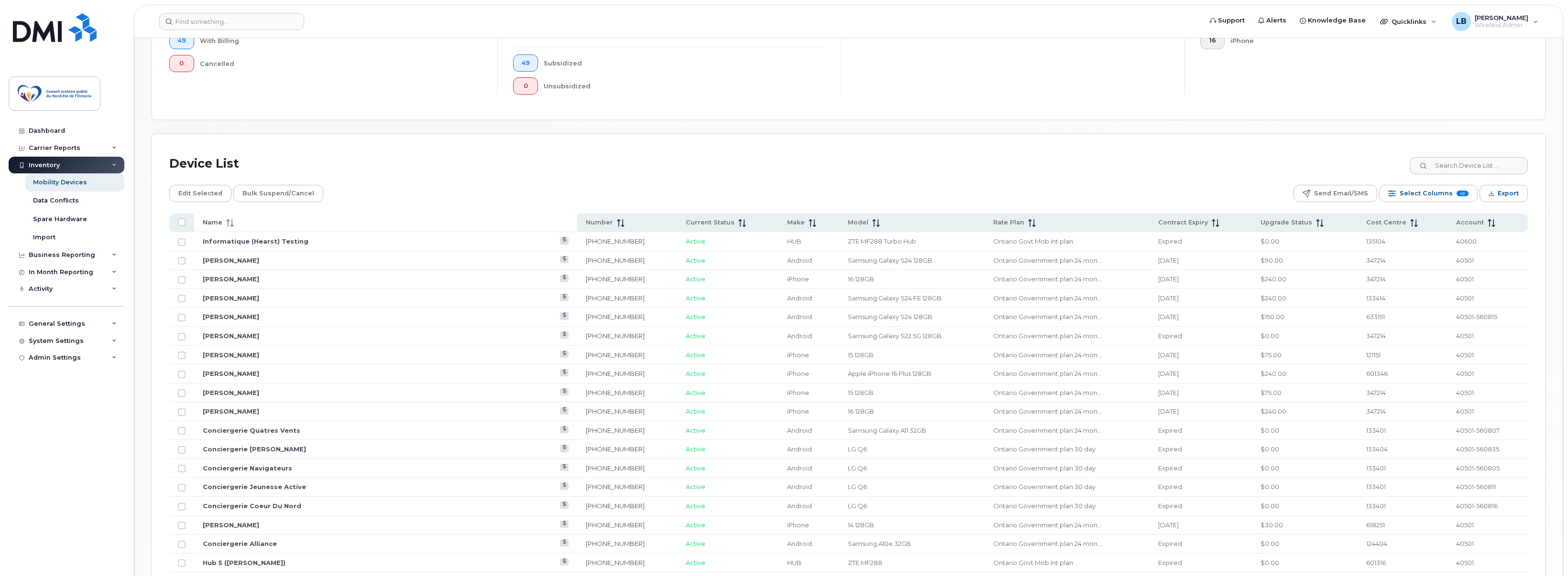
click at [213, 220] on span "Name" at bounding box center [212, 223] width 19 height 9
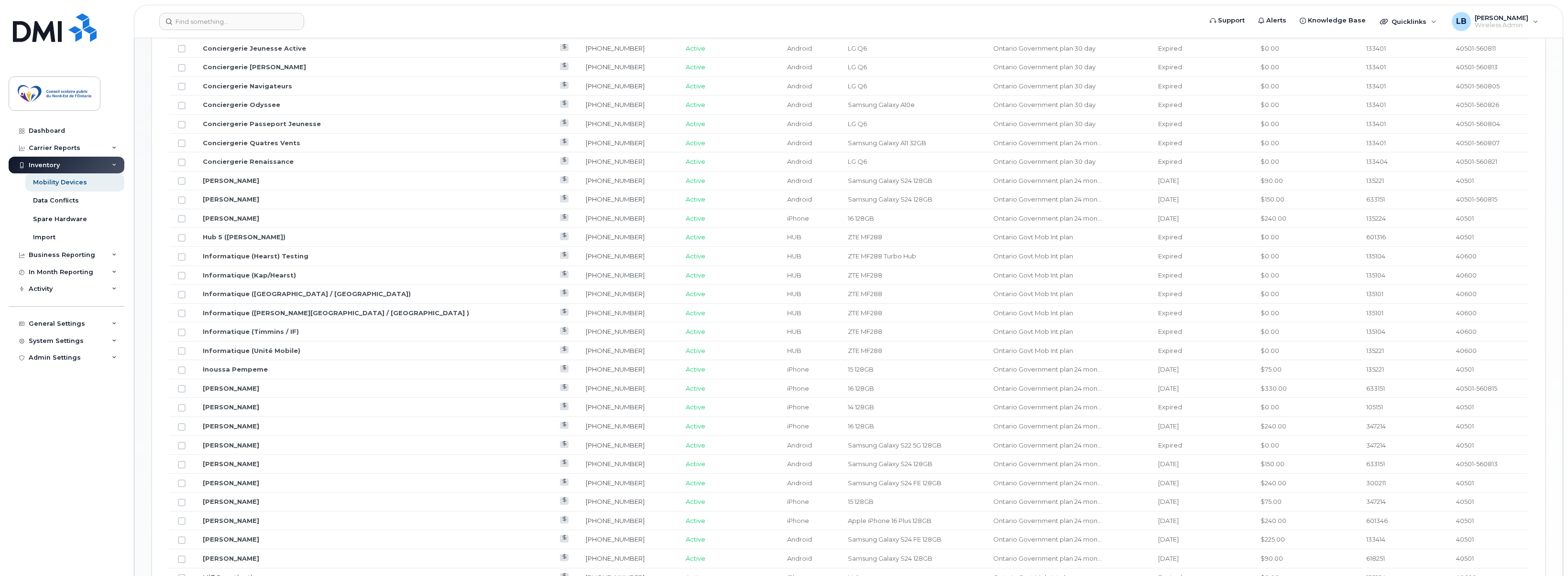
scroll to position [856, 0]
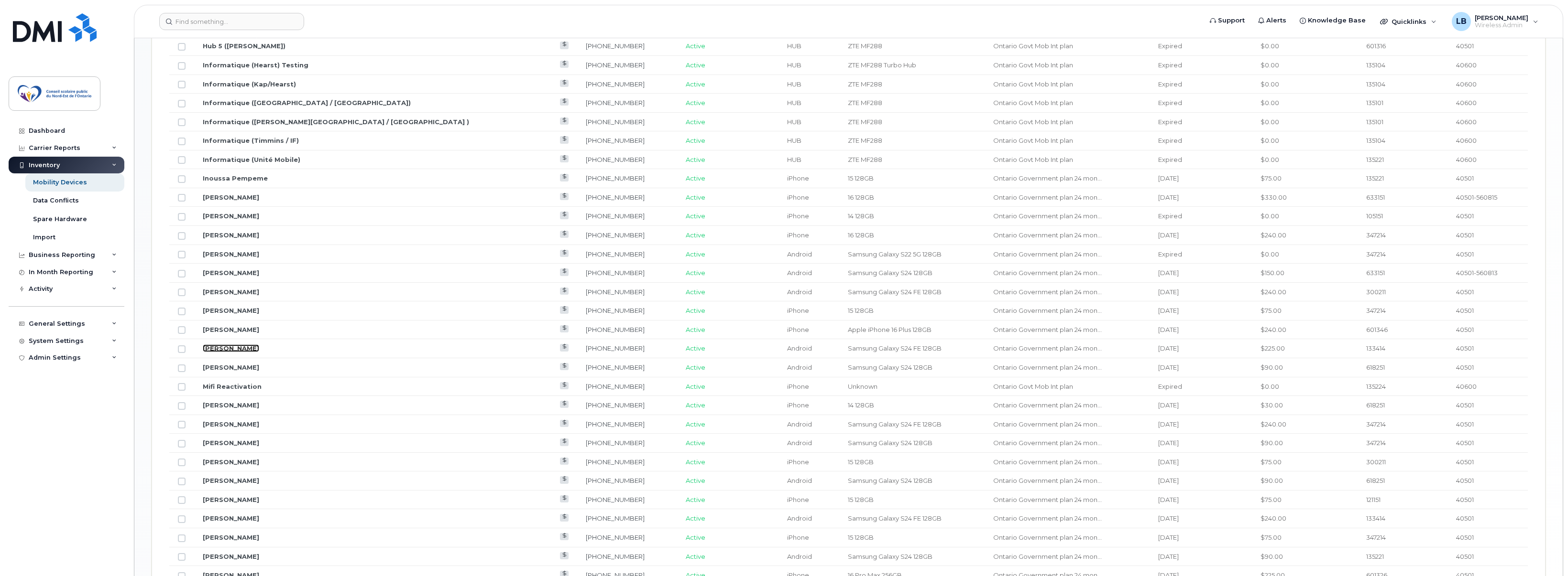
click at [222, 349] on link "[PERSON_NAME]" at bounding box center [231, 348] width 57 height 8
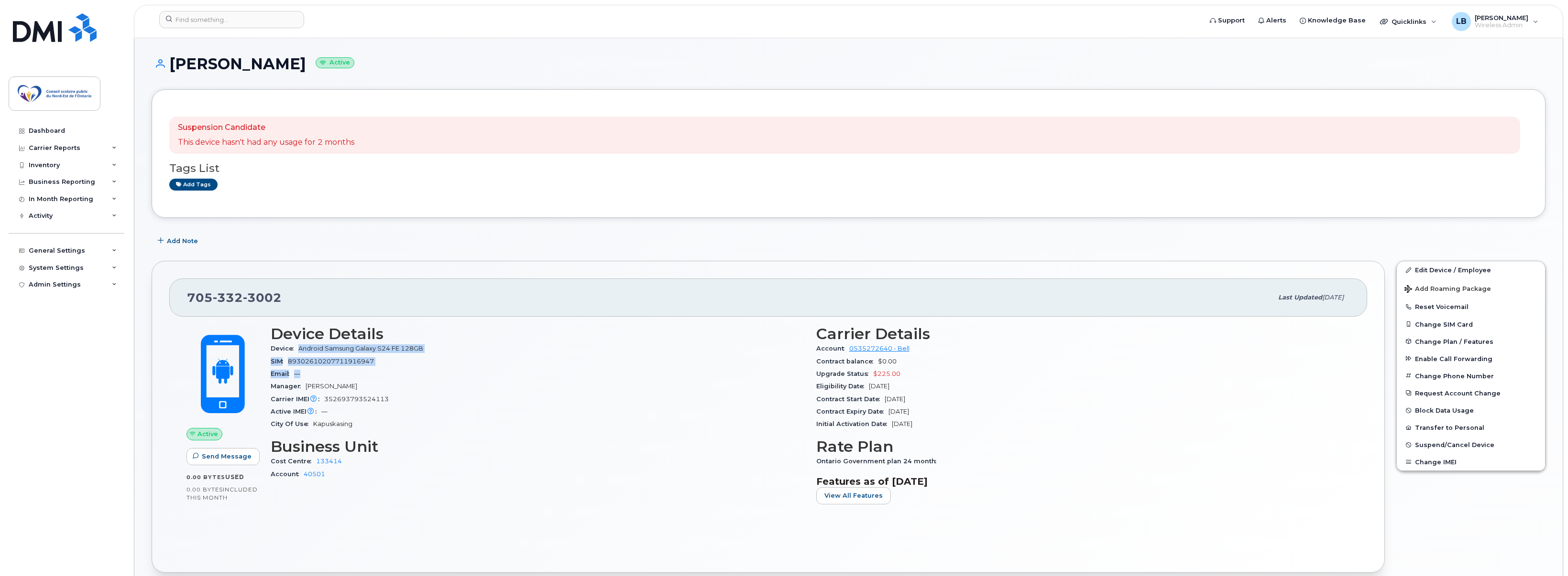
drag, startPoint x: 300, startPoint y: 348, endPoint x: 445, endPoint y: 377, distance: 147.9
click at [445, 377] on section "Device Details Device Android Samsung Galaxy S24 FE 128GB SIM [TECHNICAL_ID] Em…" at bounding box center [538, 378] width 534 height 105
click at [445, 377] on div "Email —" at bounding box center [538, 374] width 534 height 12
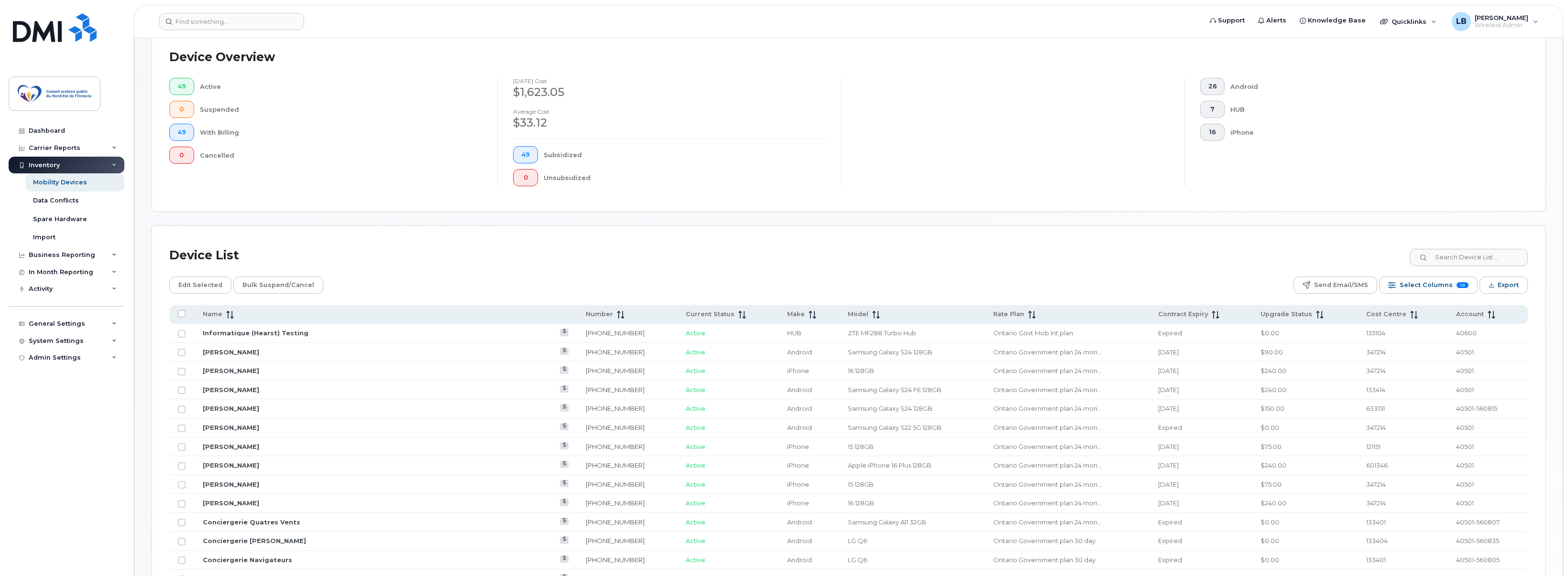
scroll to position [239, 0]
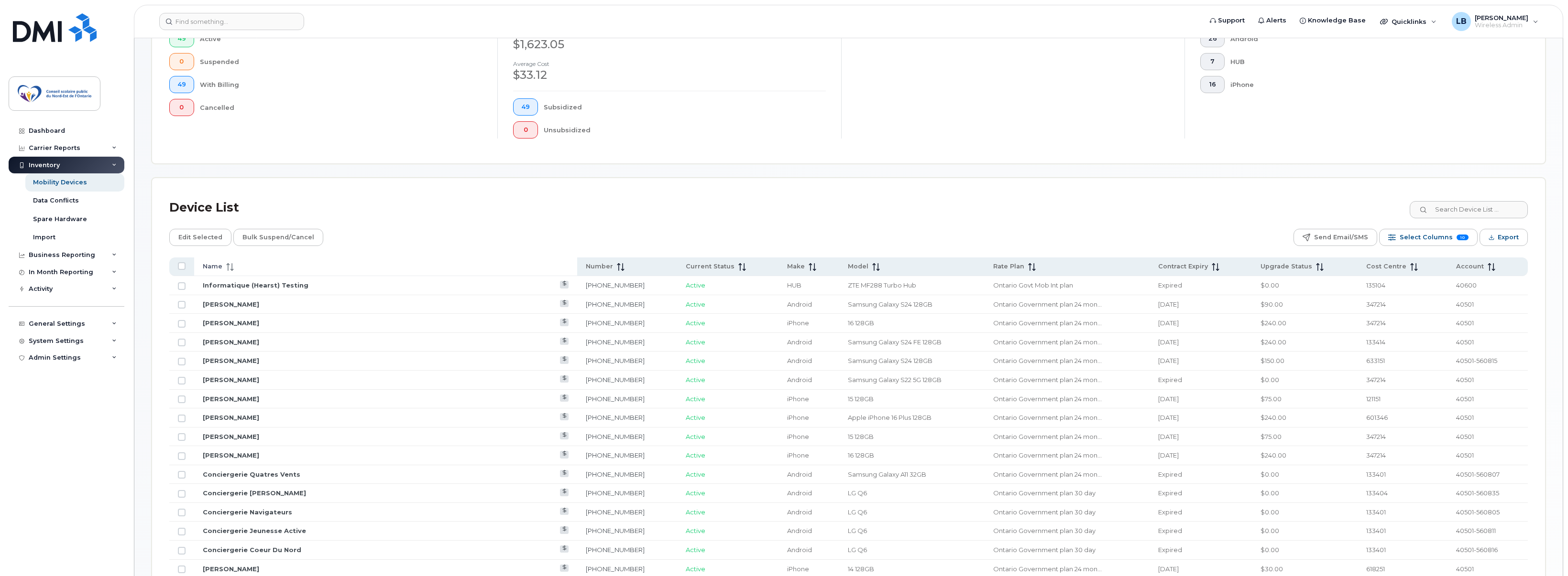
click at [223, 266] on span at bounding box center [228, 266] width 12 height 9
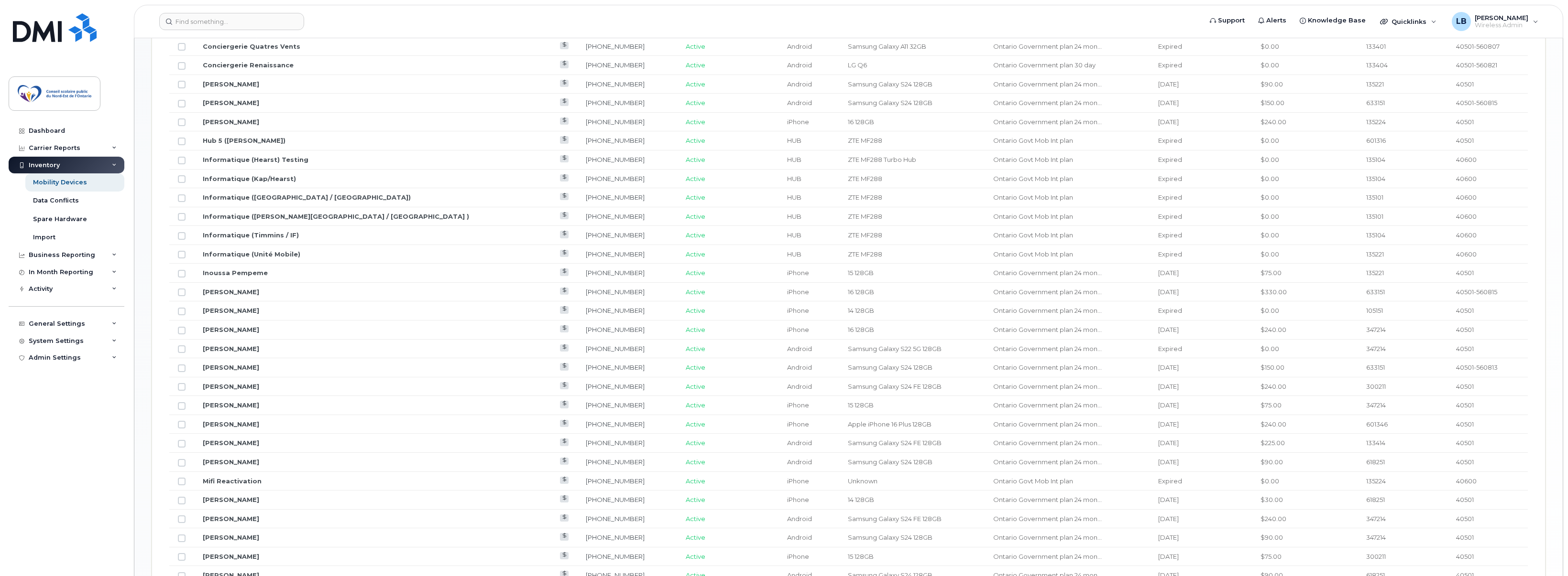
scroll to position [810, 0]
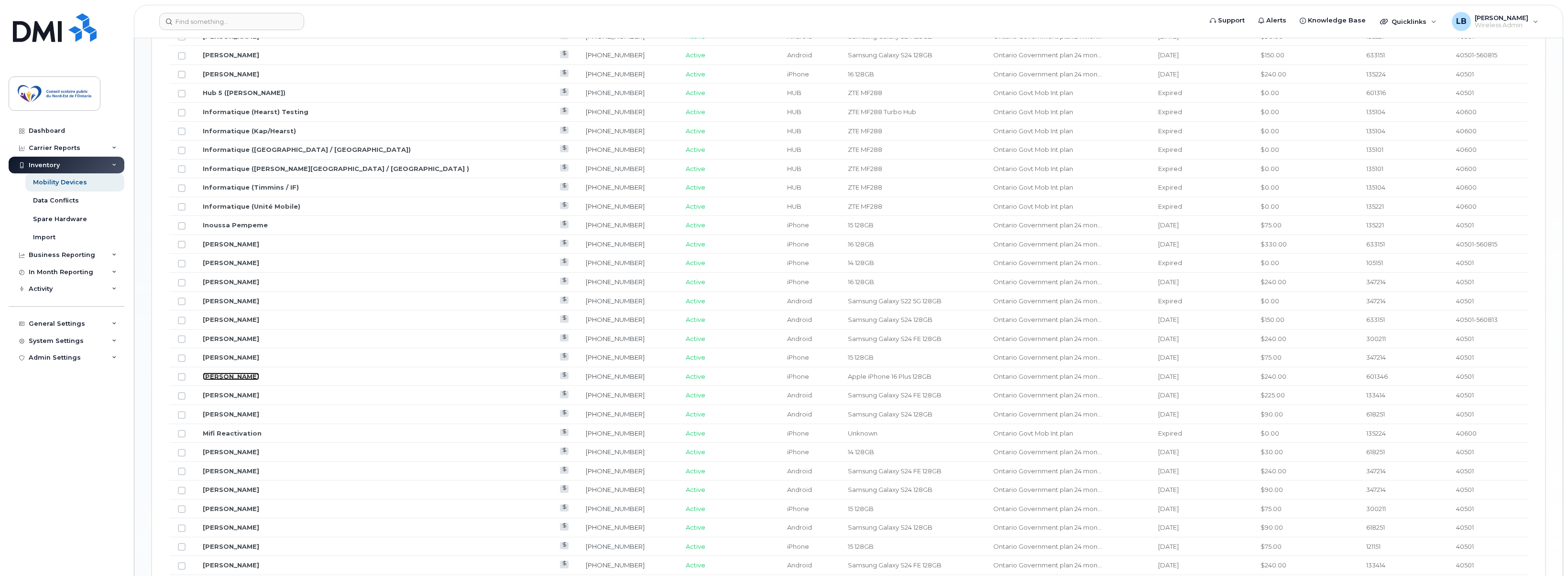
click at [237, 377] on link "[PERSON_NAME]" at bounding box center [231, 376] width 57 height 8
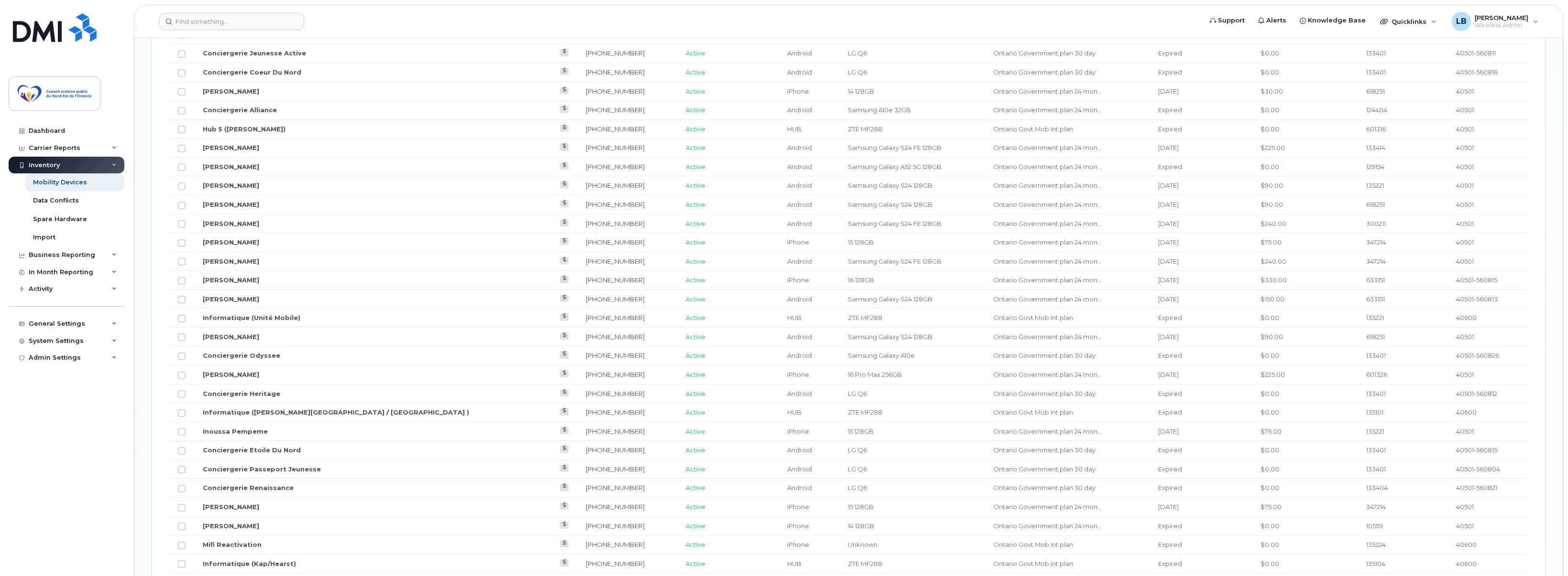
scroll to position [952, 0]
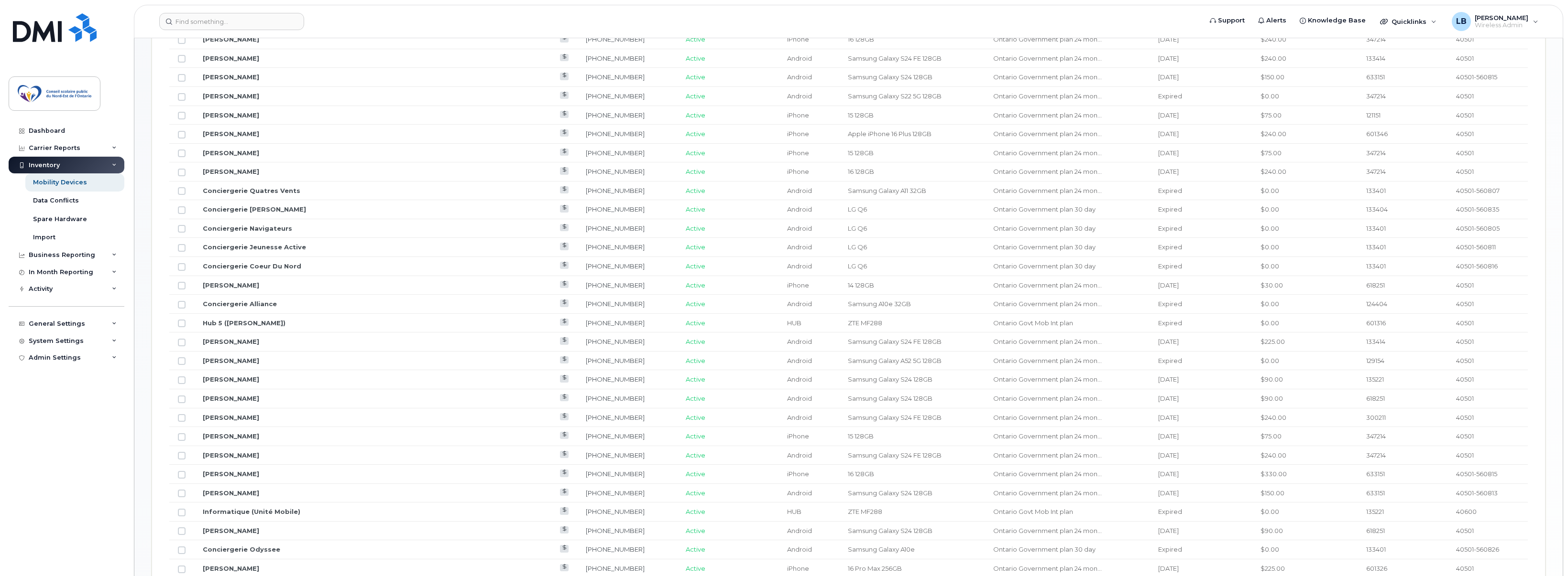
scroll to position [141, 0]
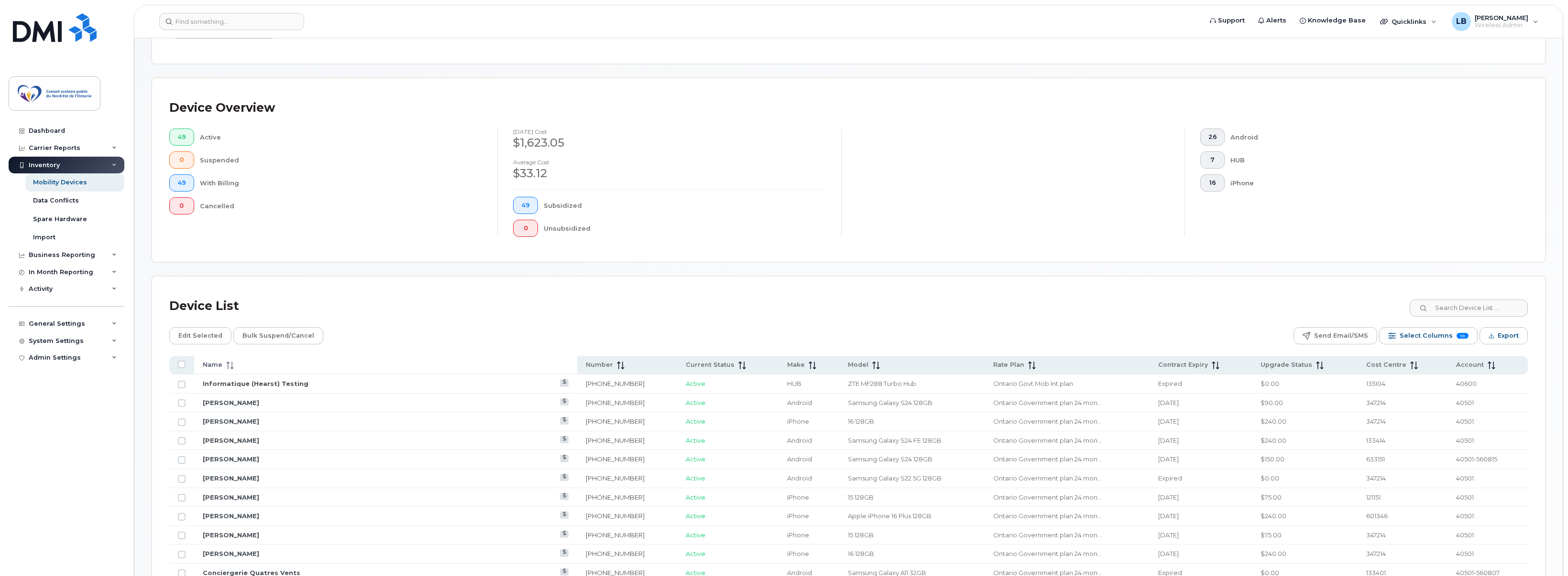
click at [216, 361] on span "Name" at bounding box center [212, 365] width 19 height 9
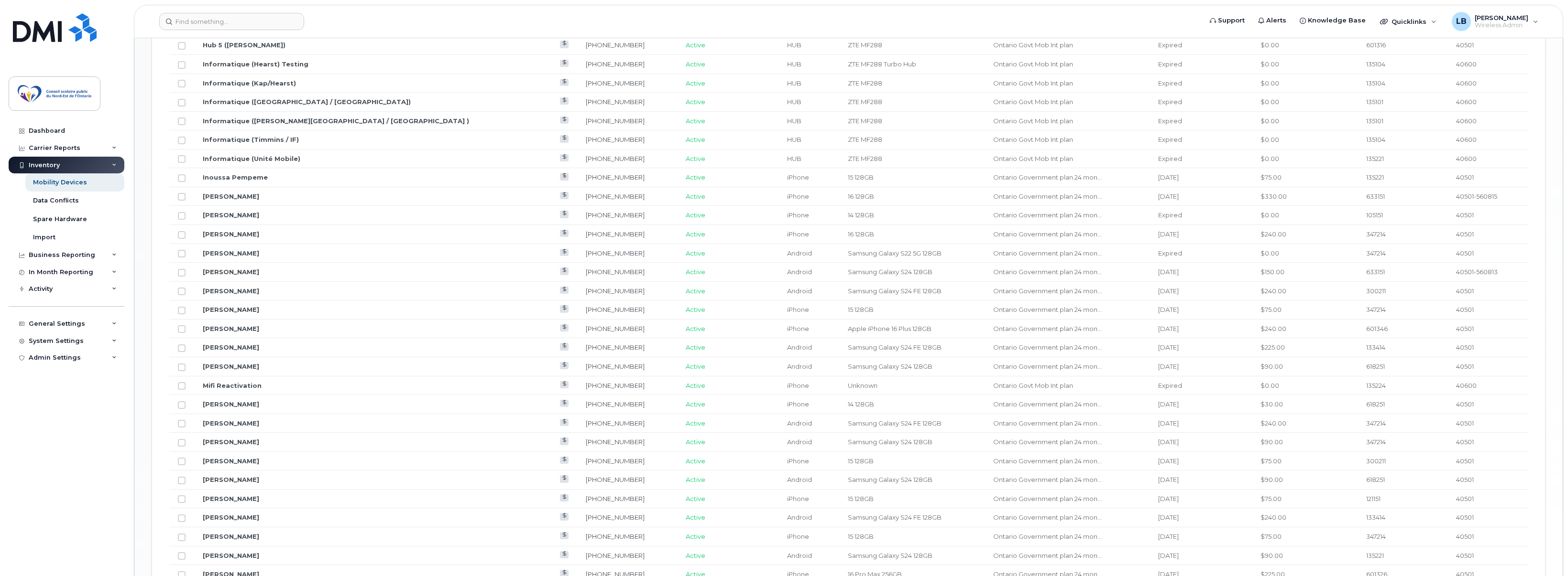
scroll to position [952, 0]
